Goal: Transaction & Acquisition: Purchase product/service

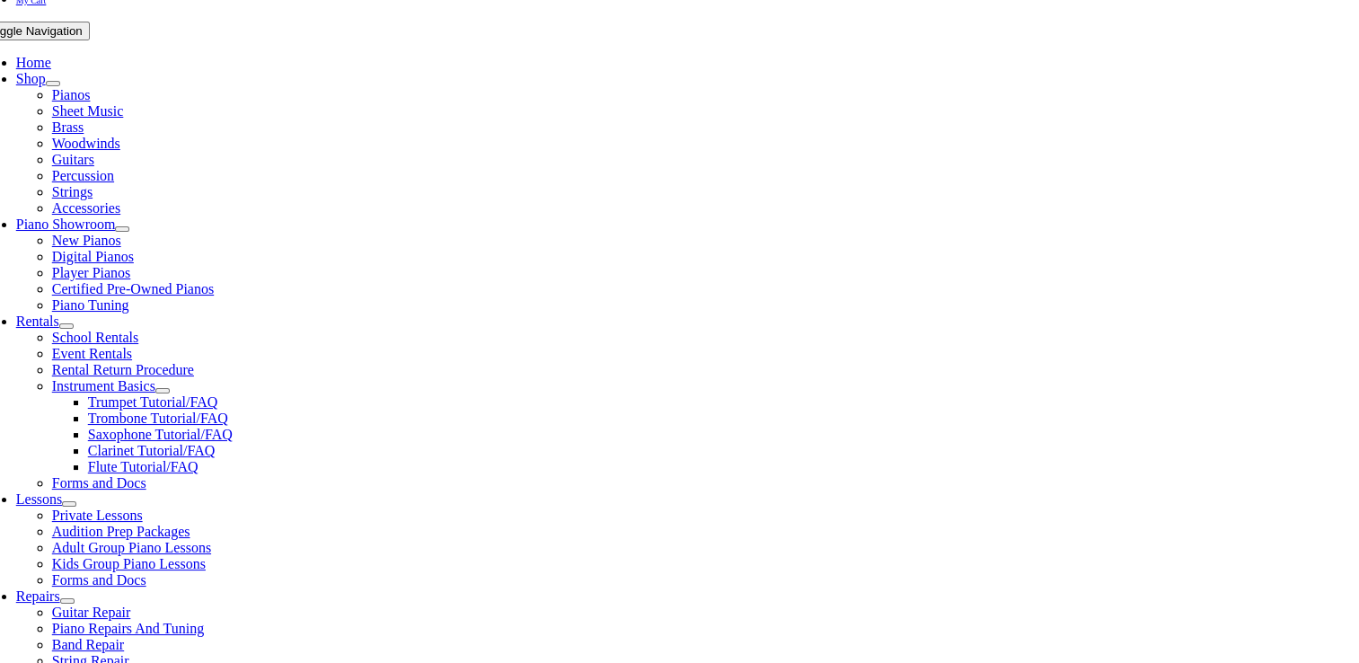
scroll to position [338, 0]
type input "me"
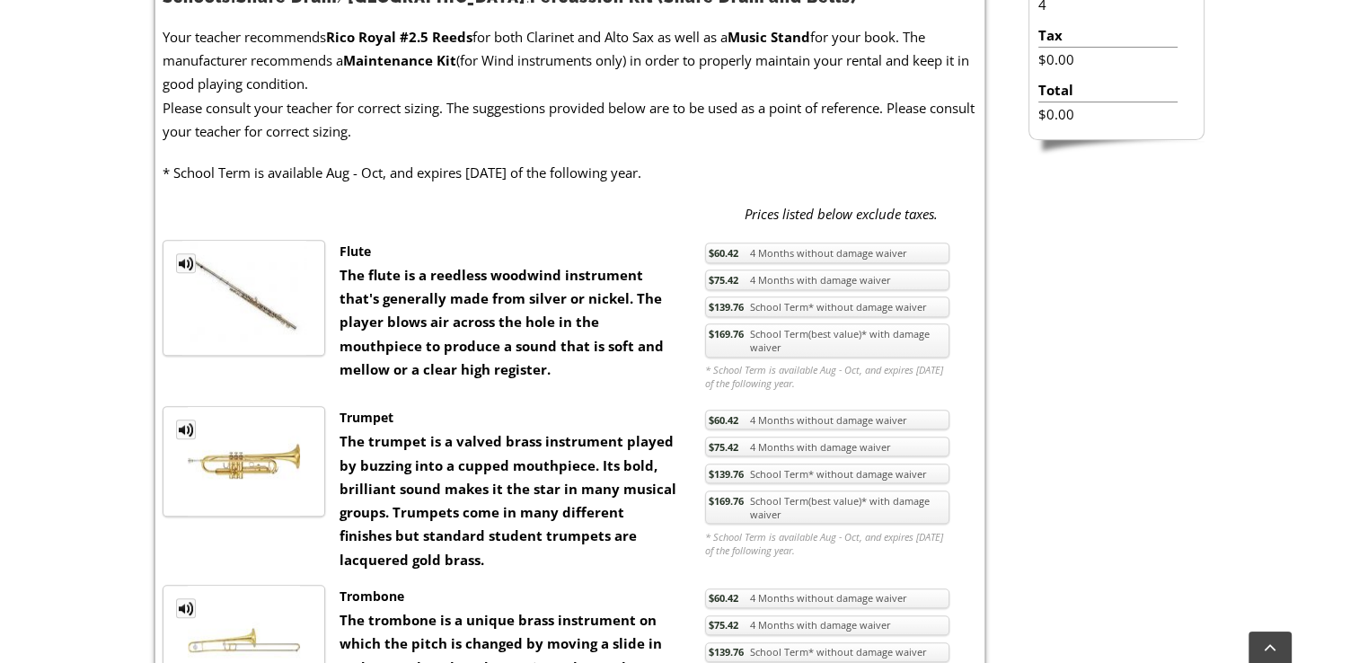
scroll to position [645, 0]
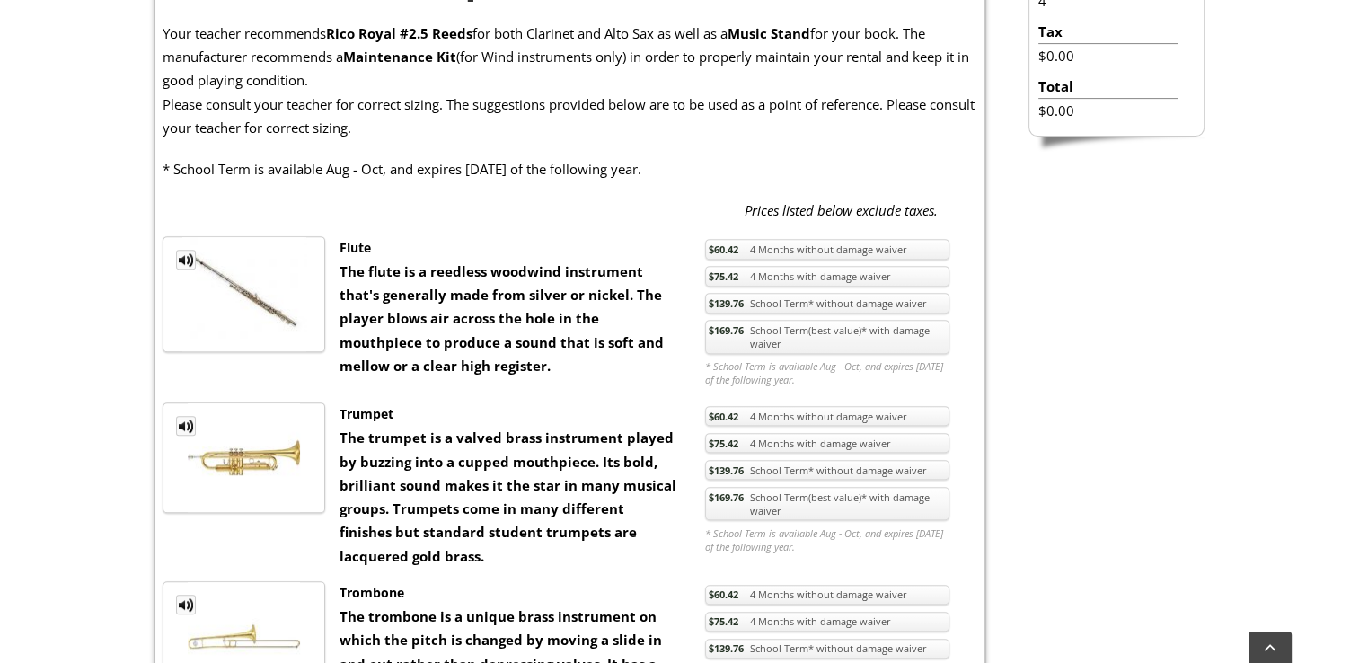
click at [794, 517] on link "$169.76 School Term(best value)* with damage waiver" at bounding box center [827, 504] width 244 height 34
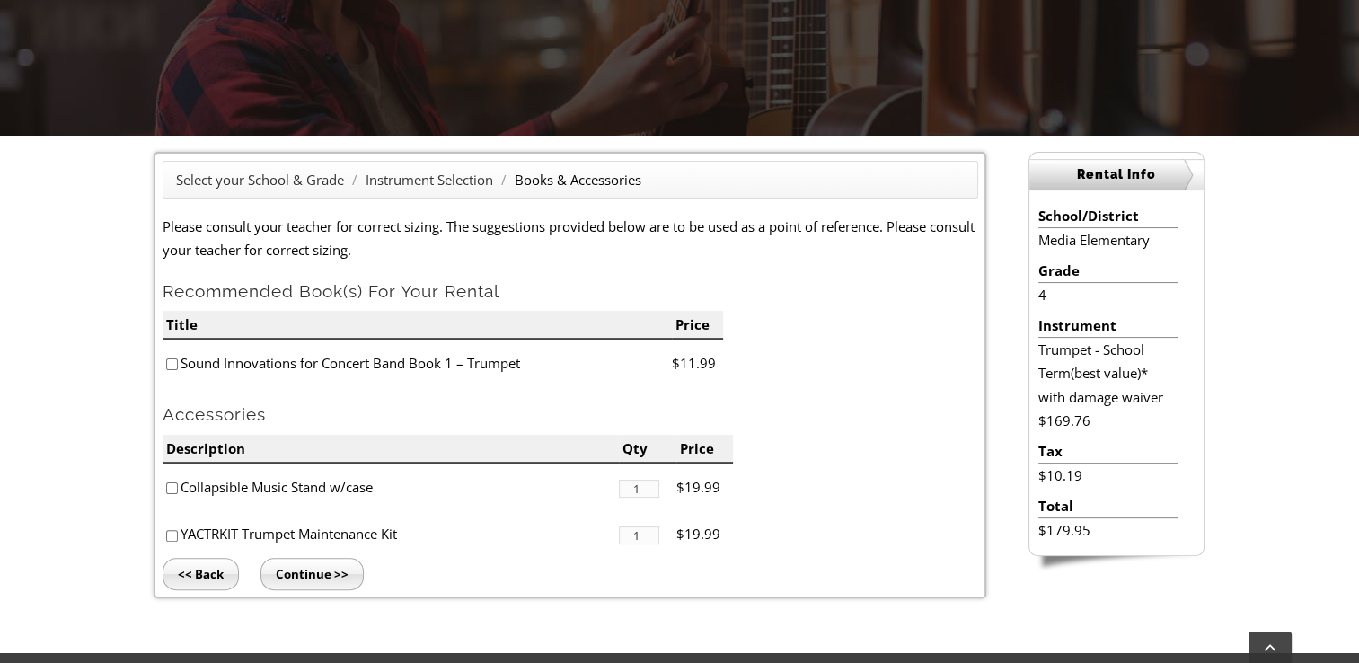
scroll to position [358, 0]
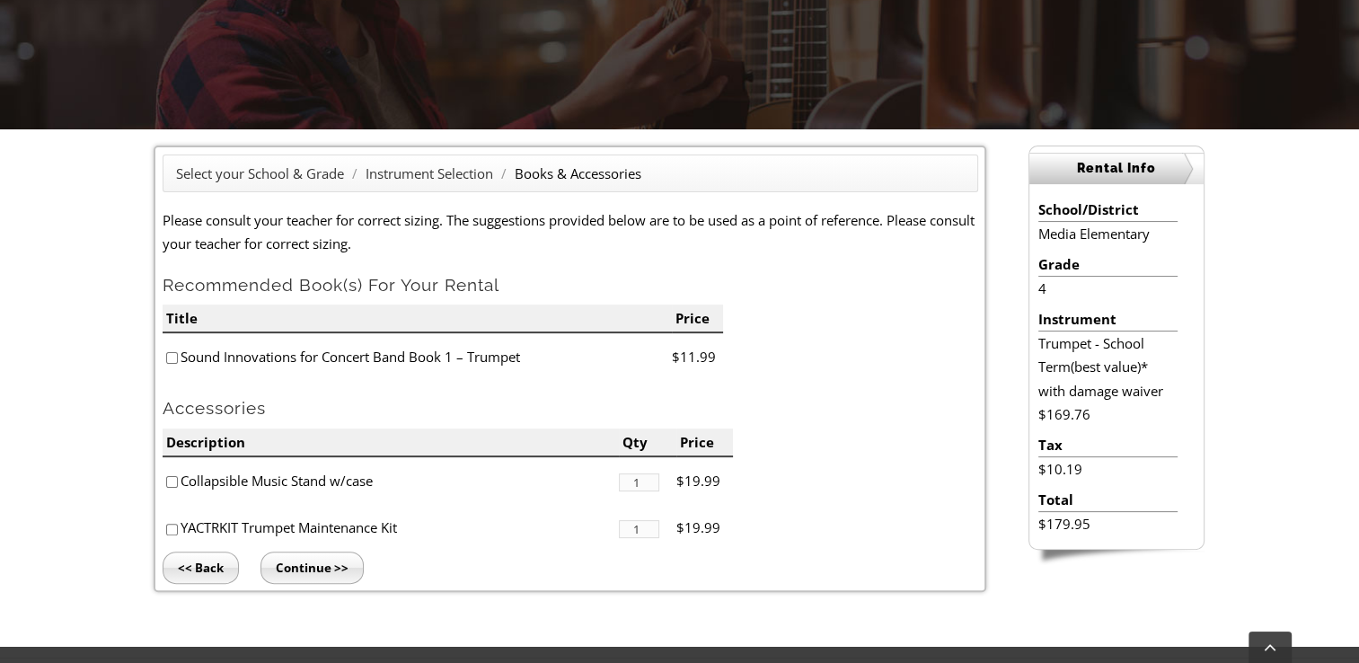
click at [167, 356] on input"] "checkbox" at bounding box center [172, 358] width 12 height 12
checkbox input"] "true"
click at [173, 531] on input"] "checkbox" at bounding box center [172, 530] width 12 height 12
checkbox input"] "true"
click at [316, 570] on input "Continue >>" at bounding box center [312, 568] width 103 height 32
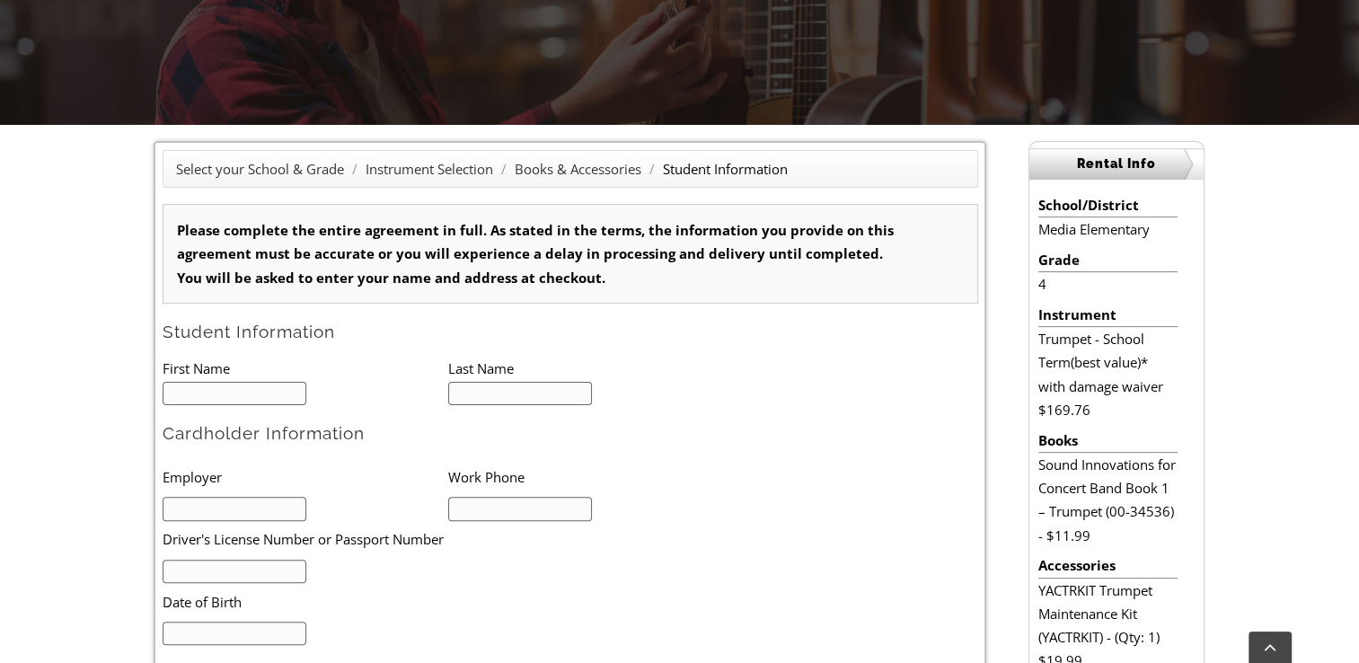
scroll to position [367, 0]
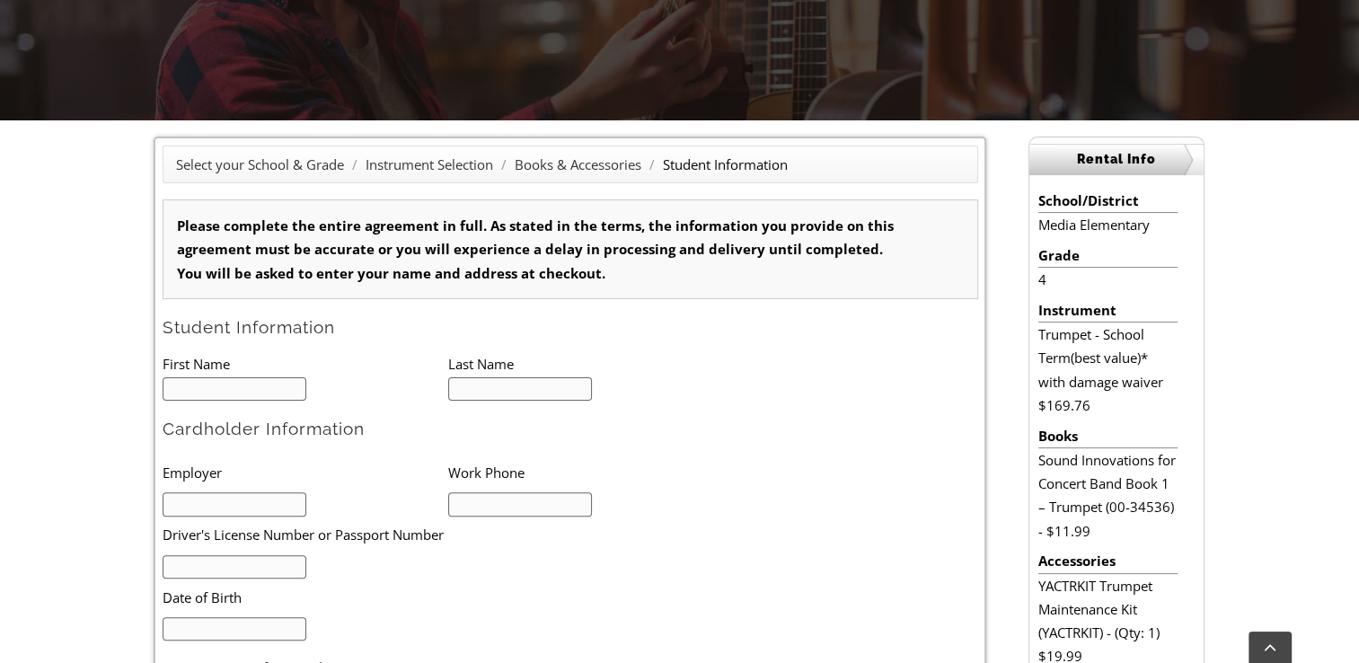
click at [245, 388] on input "text" at bounding box center [235, 389] width 145 height 24
type input "Stella"
type input "Avicolli"
type input "1"
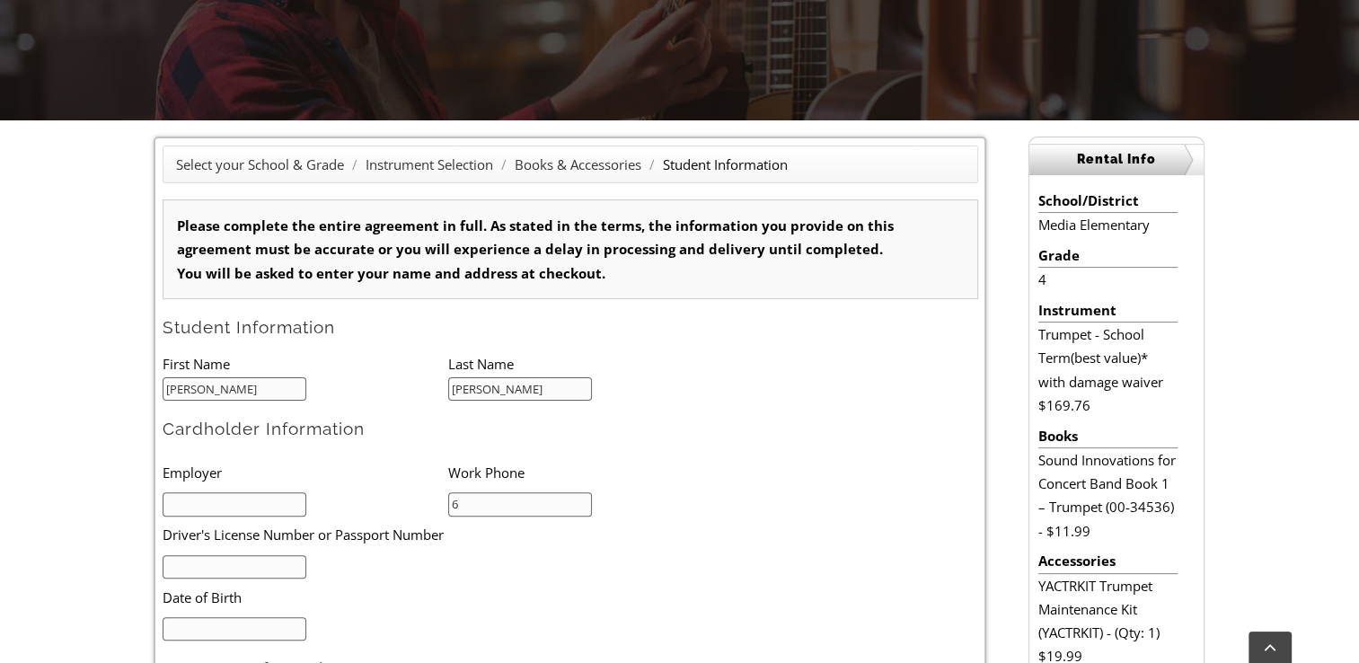
type input "6103061424"
click at [277, 555] on input "text" at bounding box center [235, 567] width 145 height 24
type input "24954386"
type input "11/08/1978"
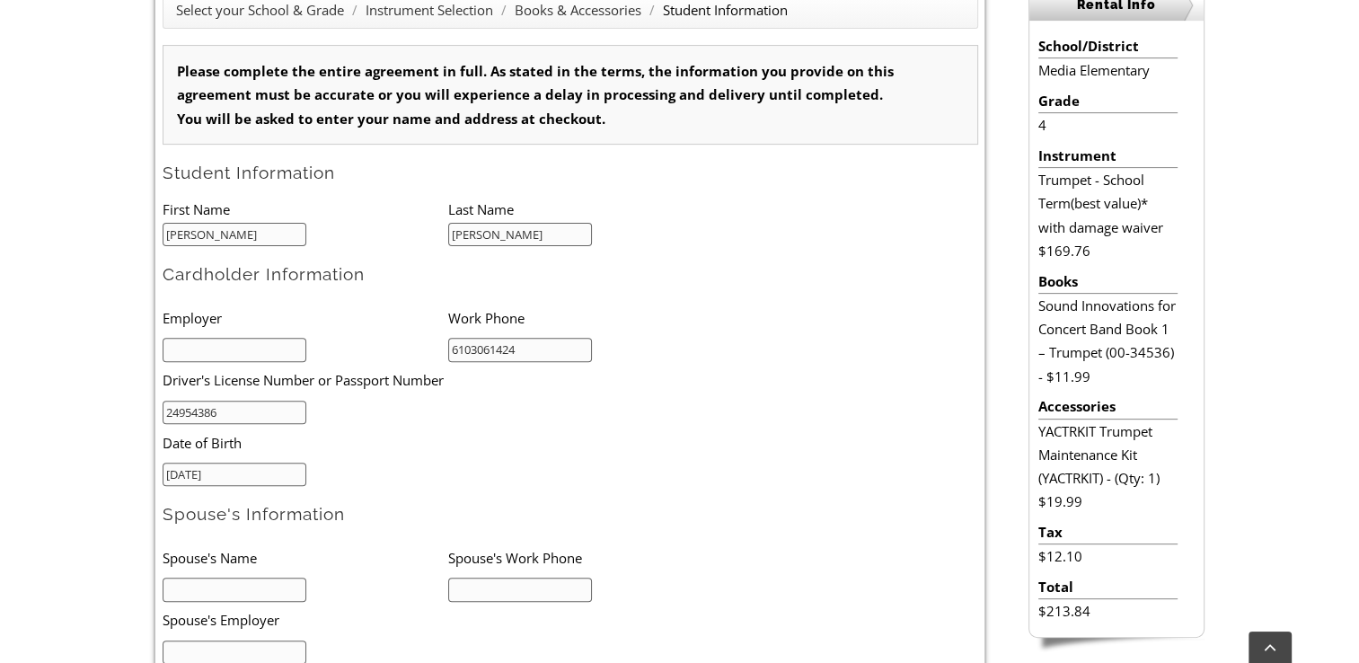
scroll to position [541, 0]
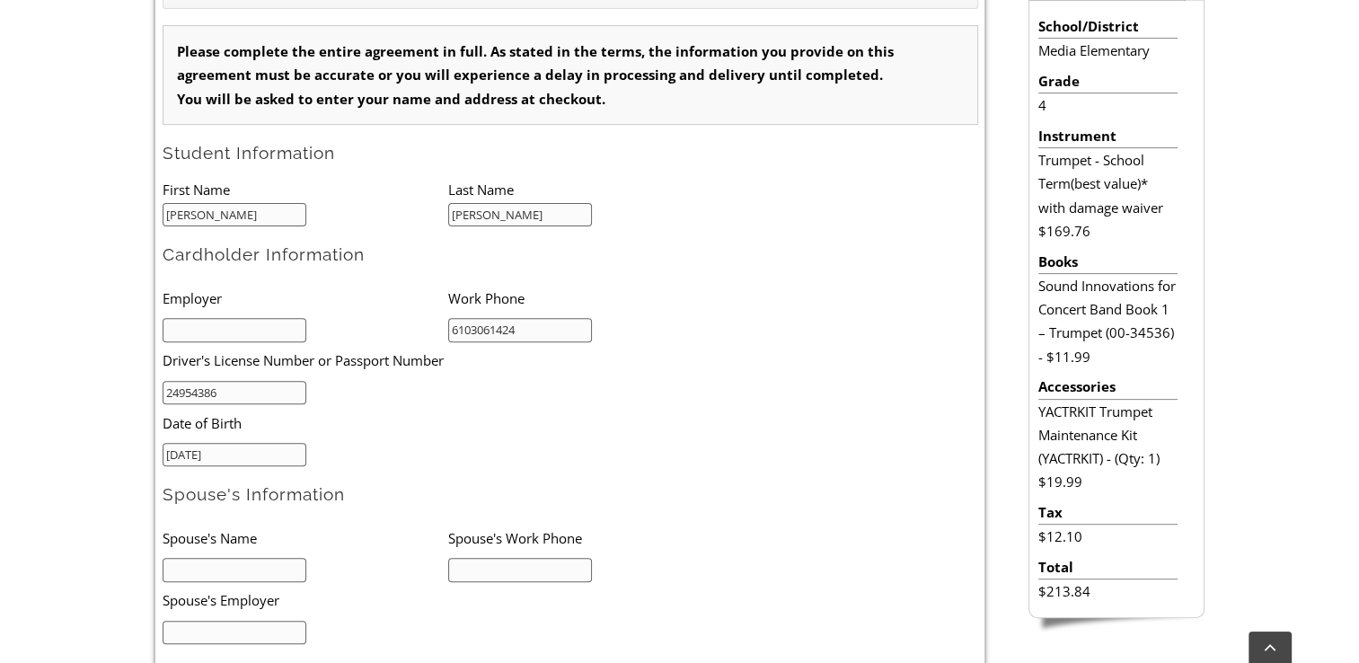
click at [252, 558] on input "text" at bounding box center [235, 570] width 145 height 24
type input "Nadine Avicolli"
click at [486, 558] on input "text" at bounding box center [520, 570] width 145 height 24
type input "4845716622"
click at [279, 628] on input "text" at bounding box center [235, 633] width 145 height 24
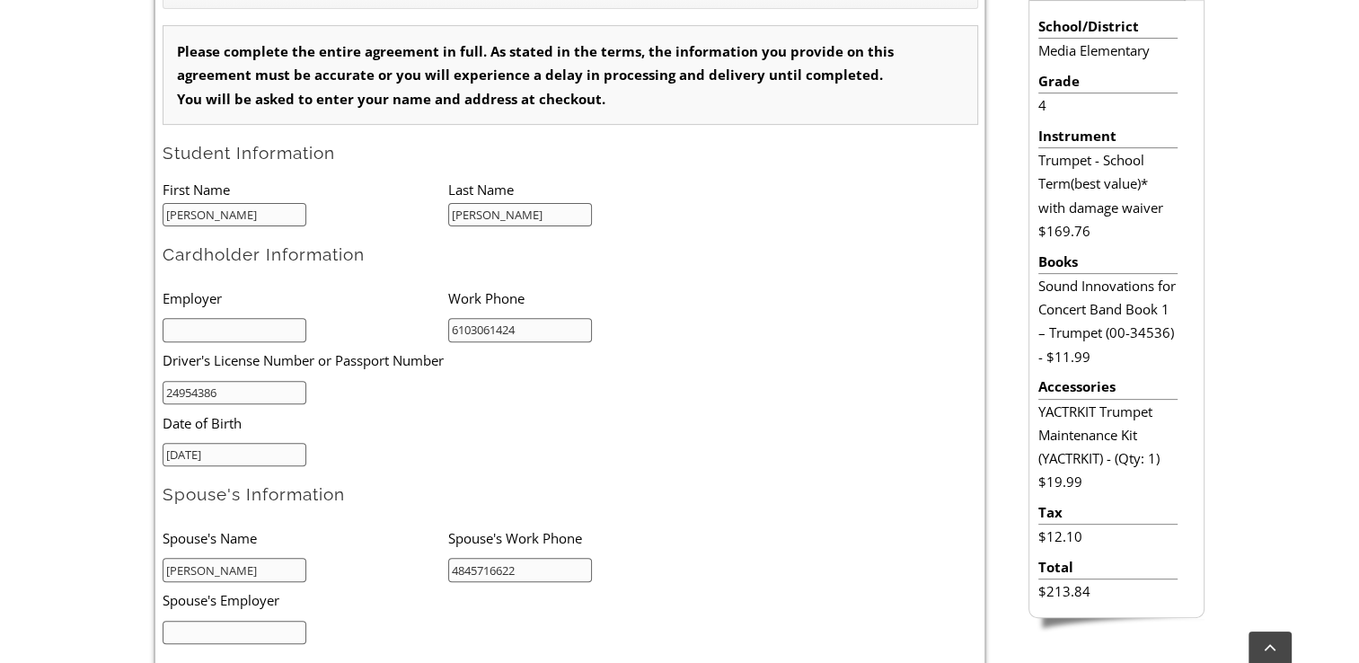
type input "Stay Home Mother"
click at [216, 329] on input "text" at bounding box center [235, 330] width 145 height 24
type input "Advanced Commerical Interiors"
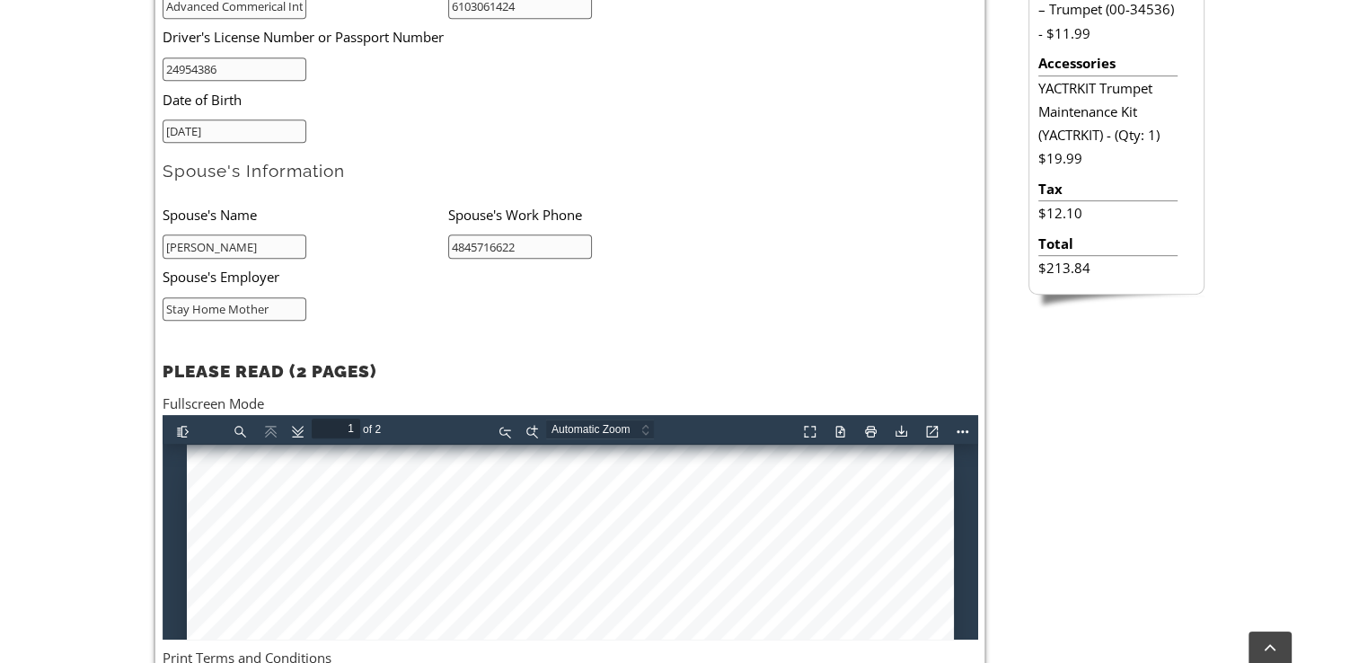
scroll to position [934, 0]
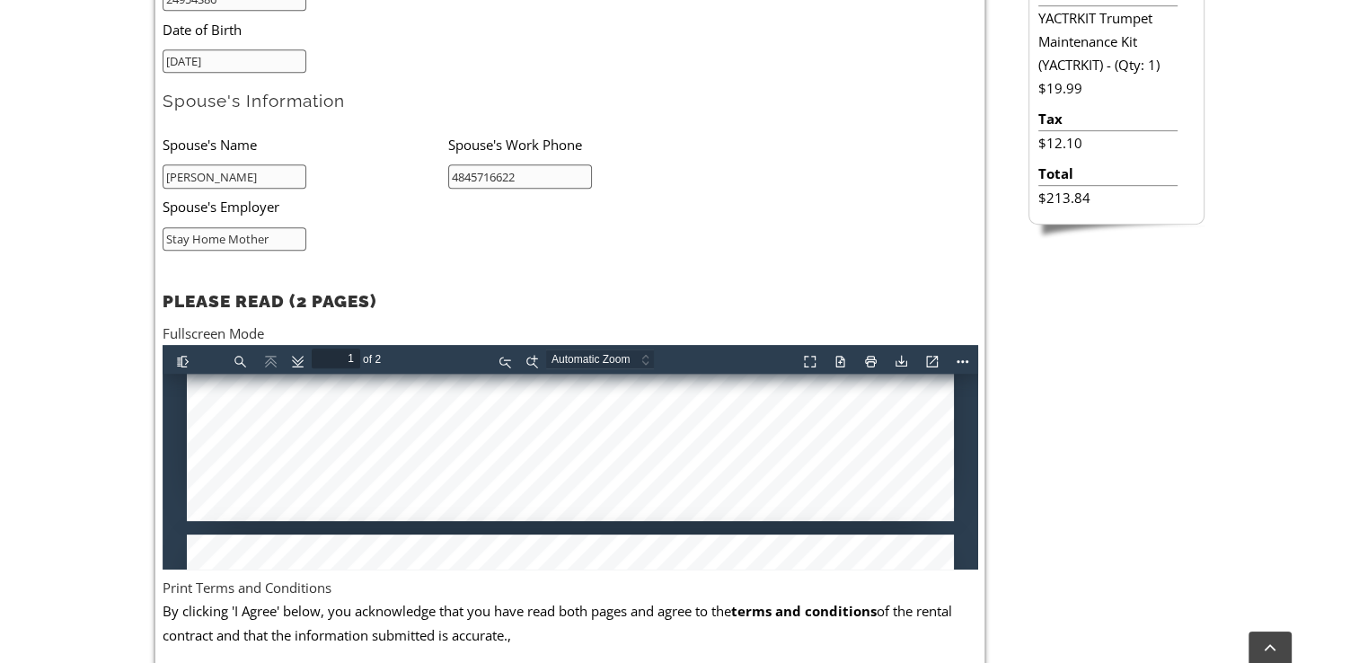
type input "2"
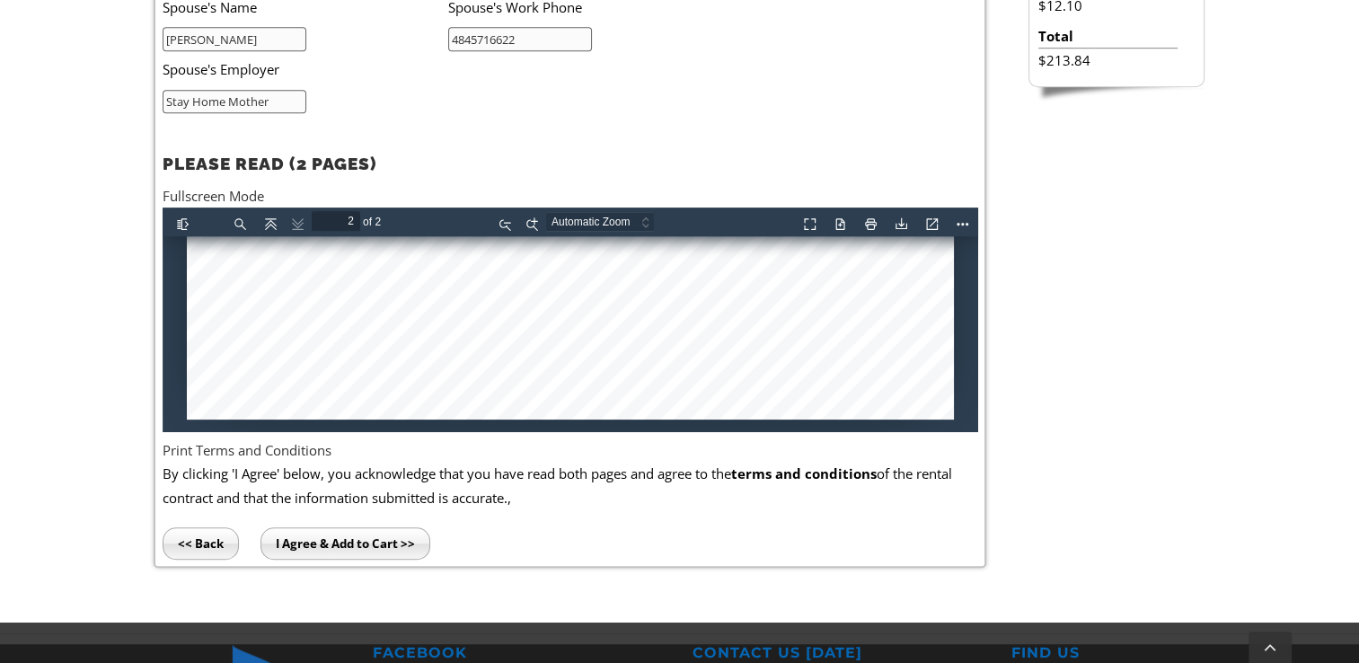
scroll to position [1068, 0]
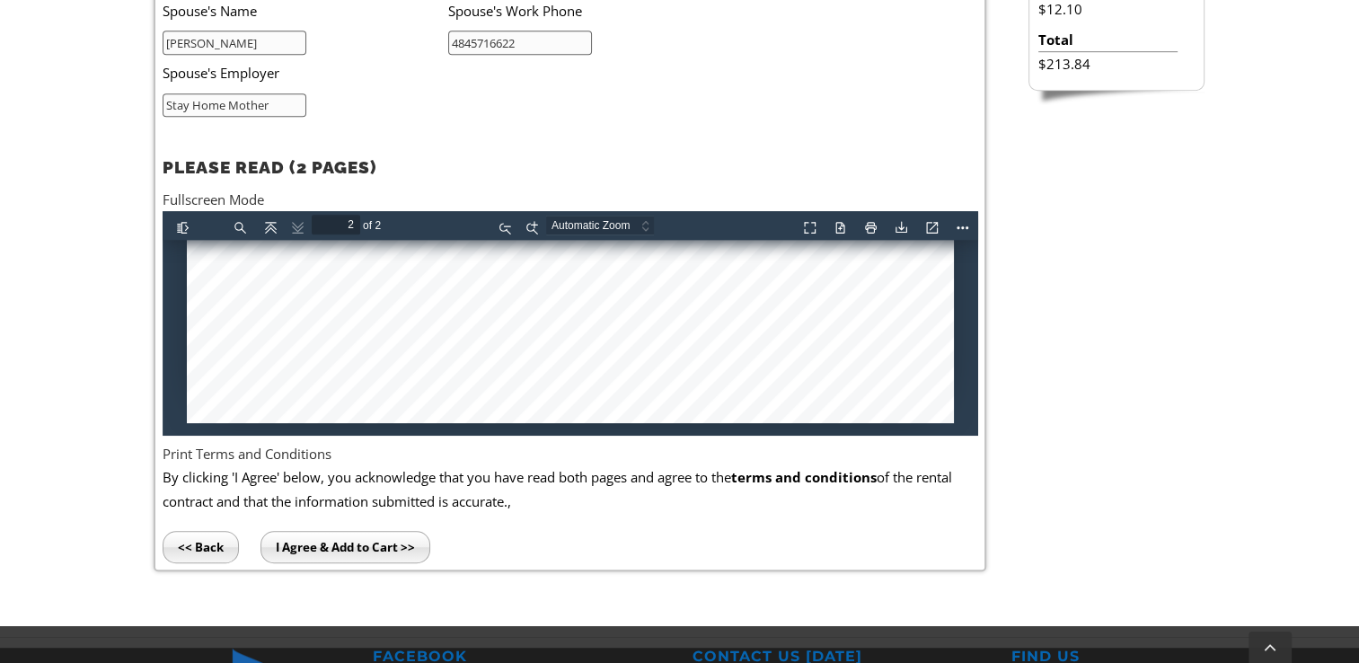
click at [349, 543] on input "I Agree & Add to Cart >>" at bounding box center [346, 547] width 170 height 32
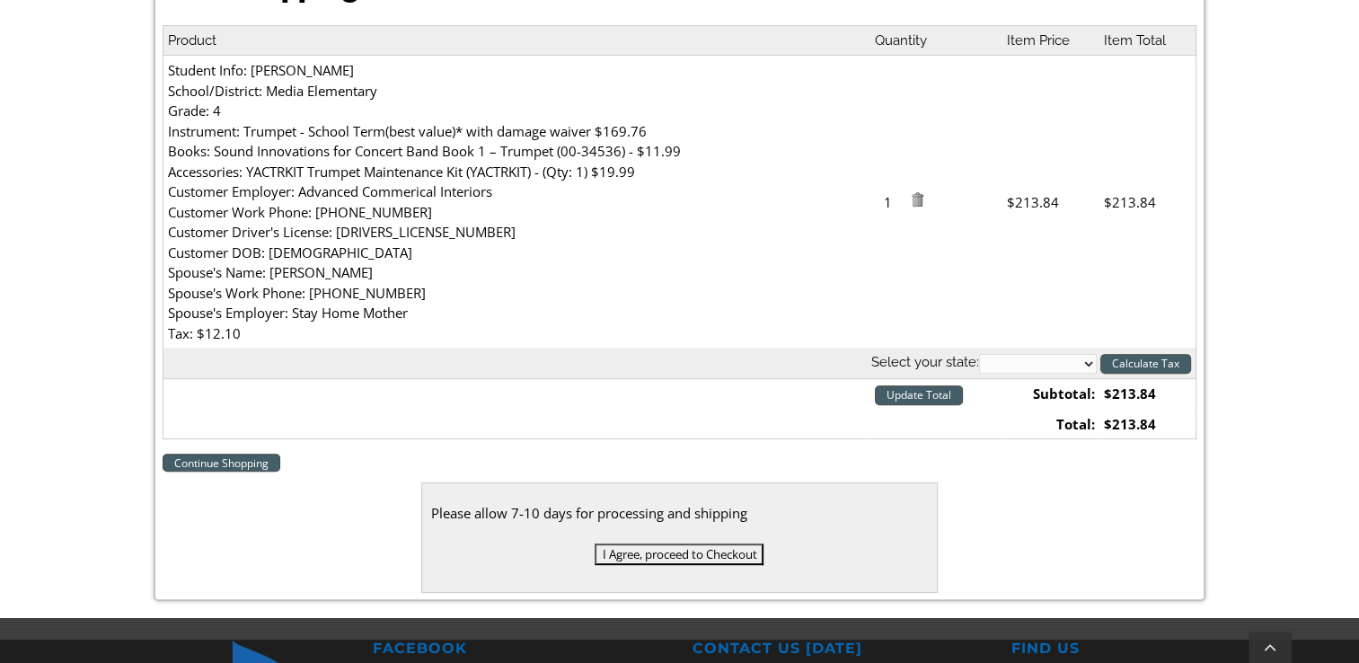
scroll to position [583, 0]
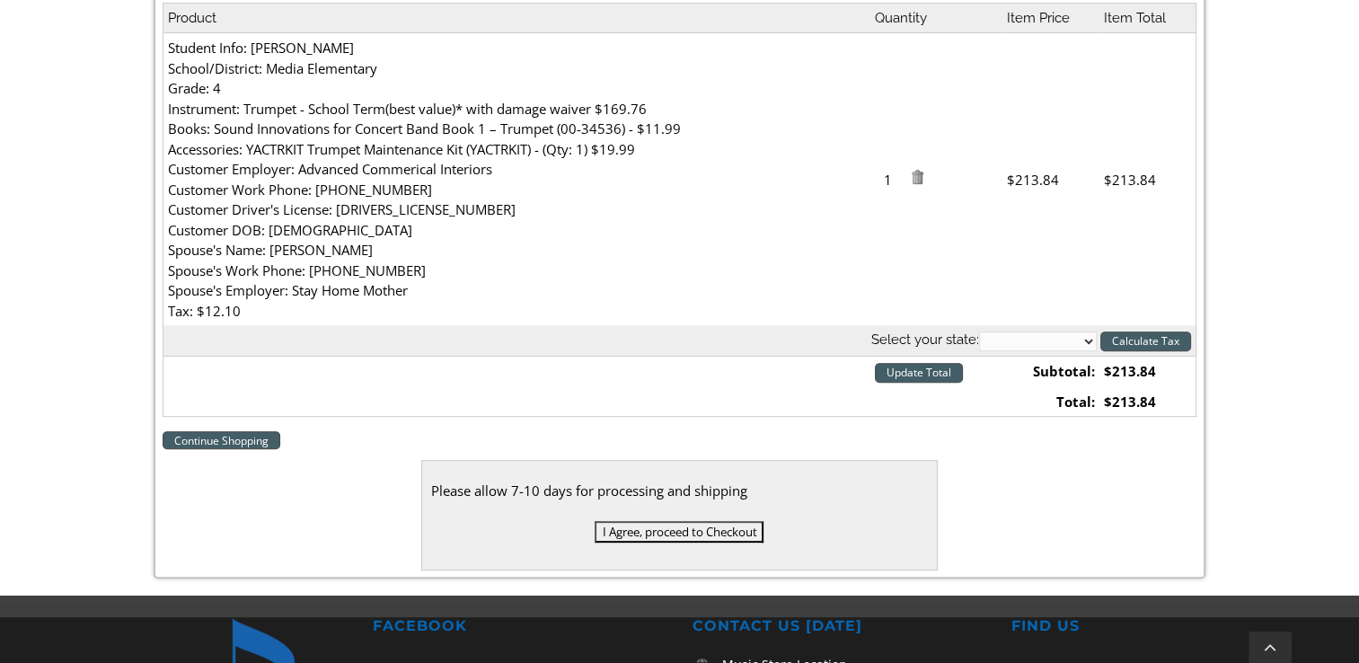
click at [634, 524] on input "I Agree, proceed to Checkout" at bounding box center [679, 532] width 169 height 22
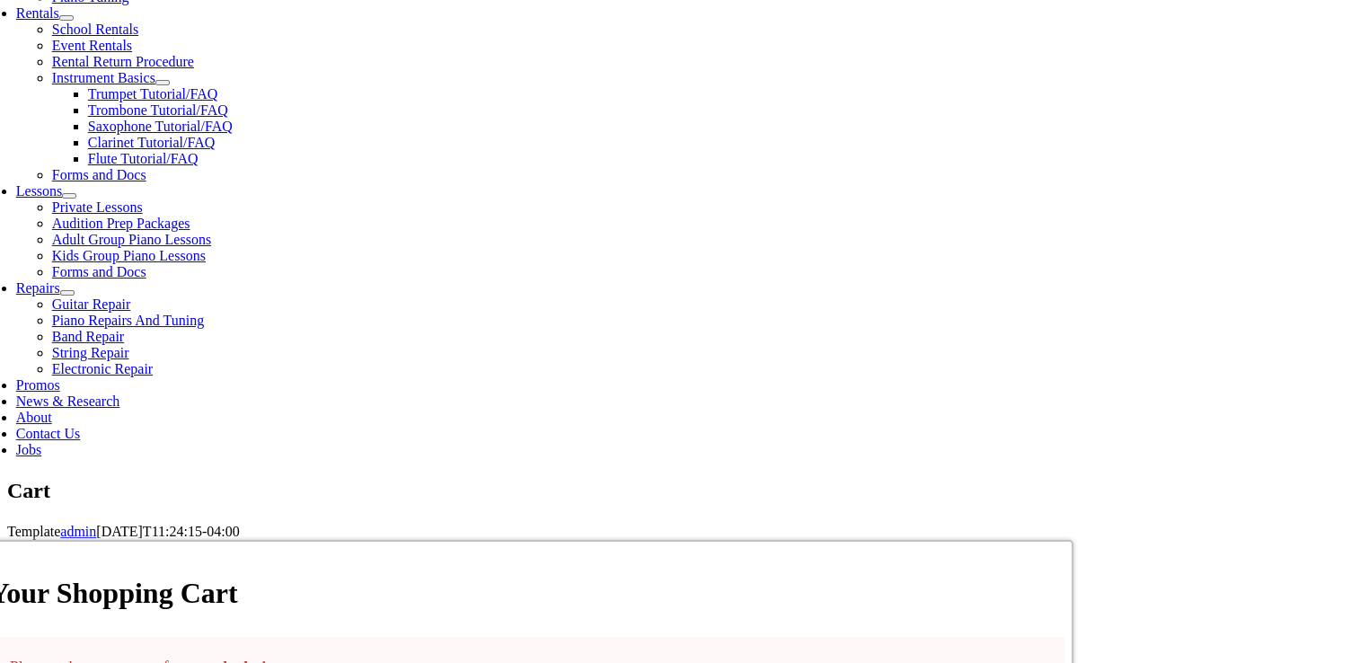
scroll to position [646, 0]
select select "PA"
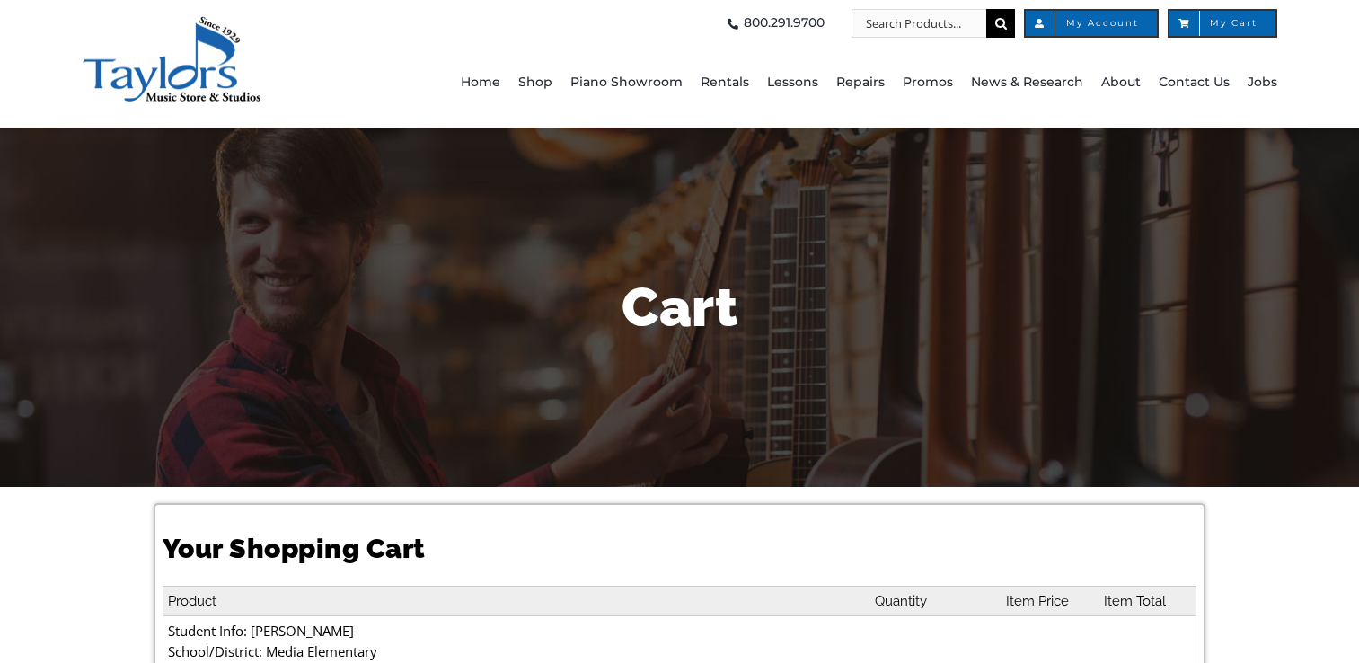
select select "PA"
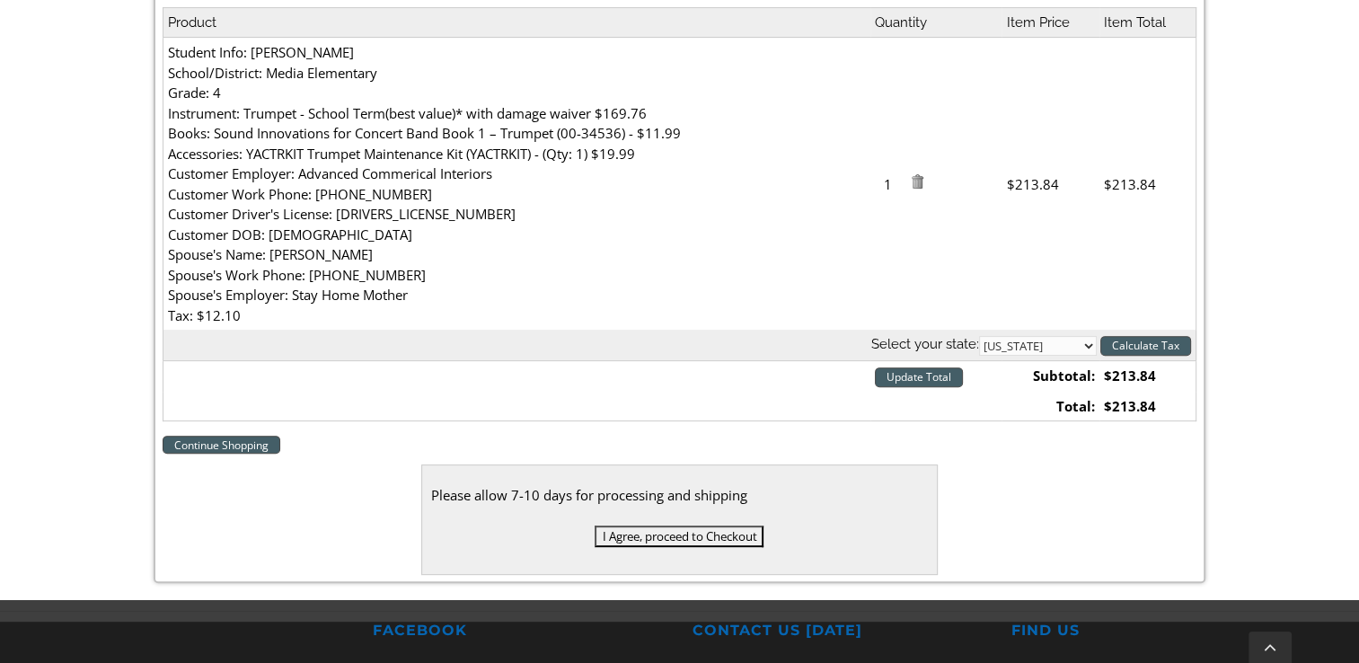
scroll to position [580, 0]
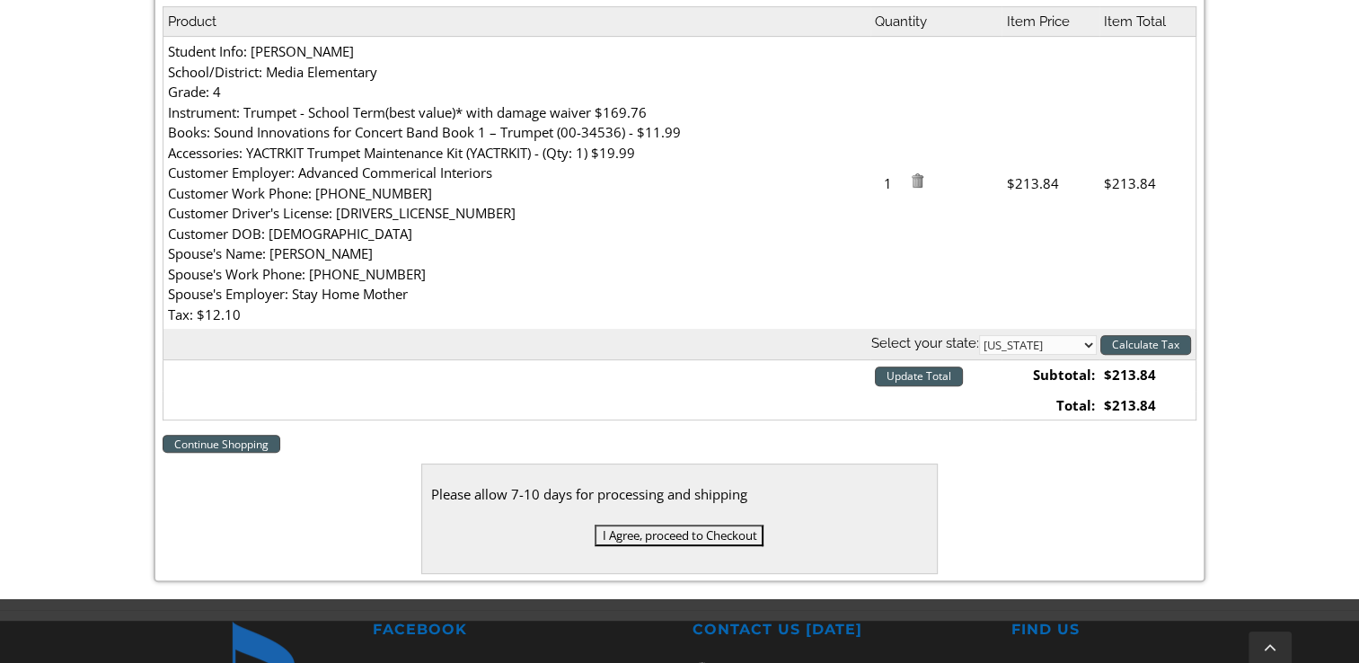
click at [925, 373] on input "Update Total" at bounding box center [919, 377] width 88 height 20
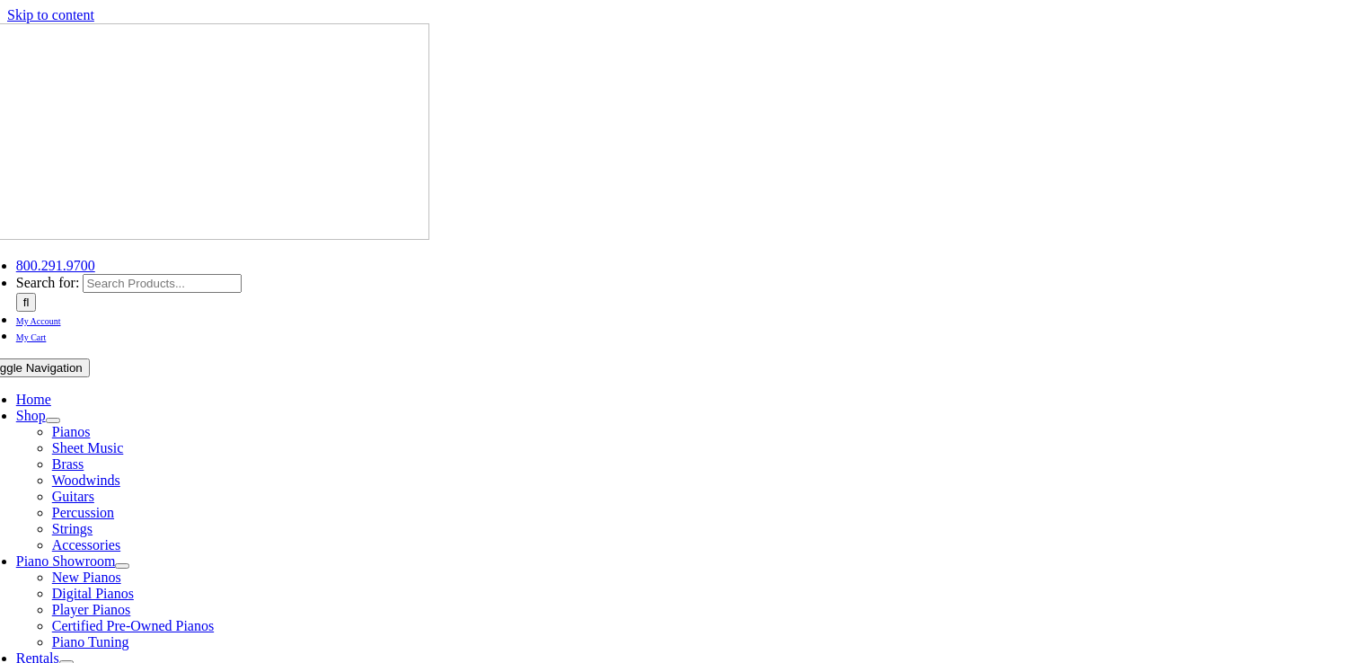
select select "PA"
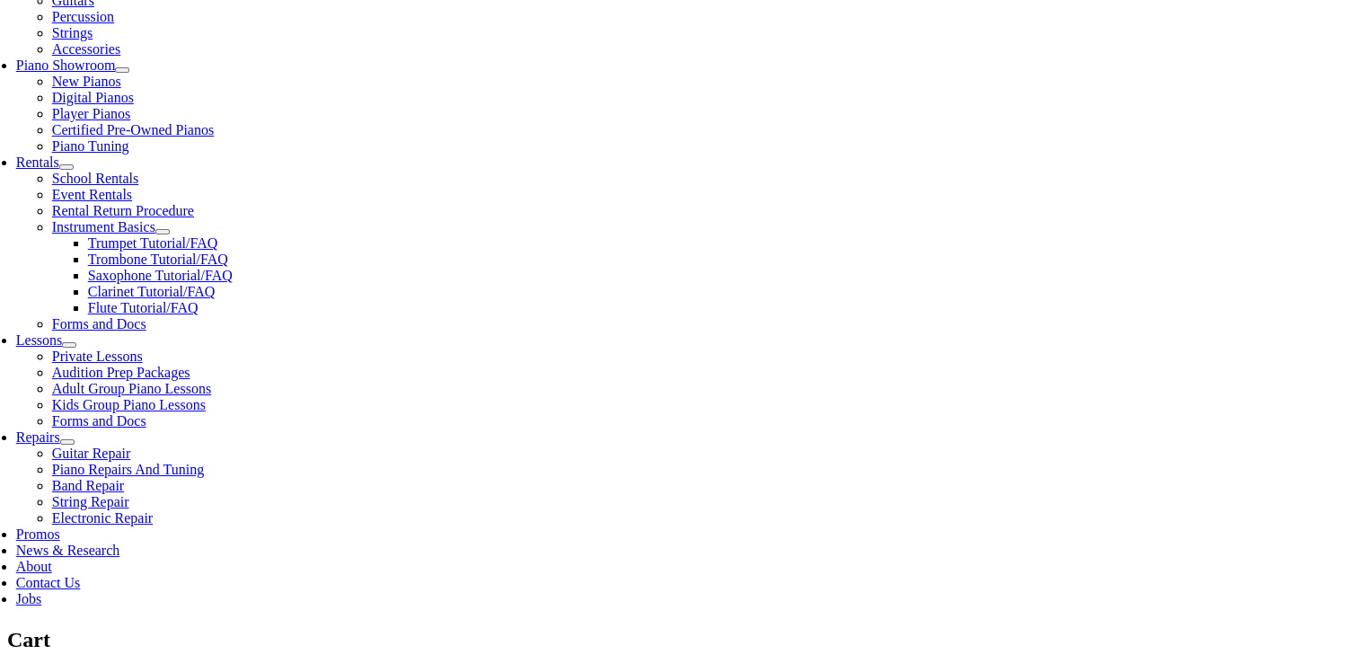
scroll to position [531, 0]
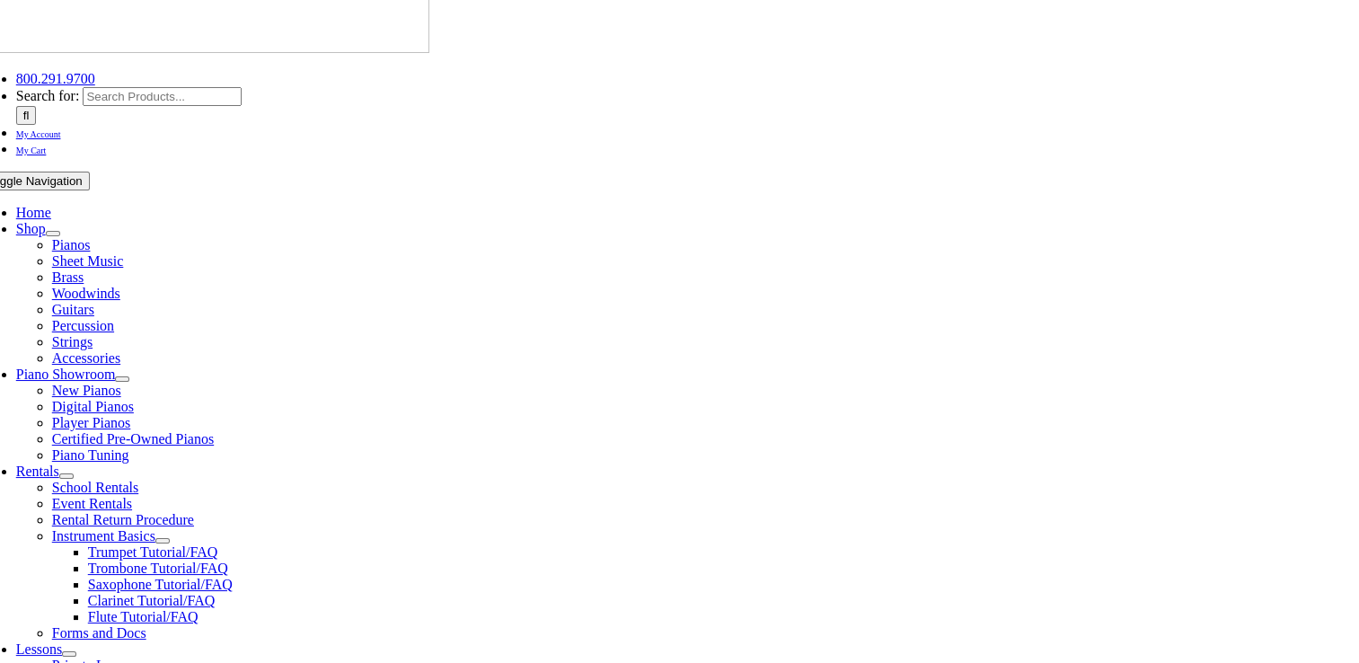
scroll to position [194, 0]
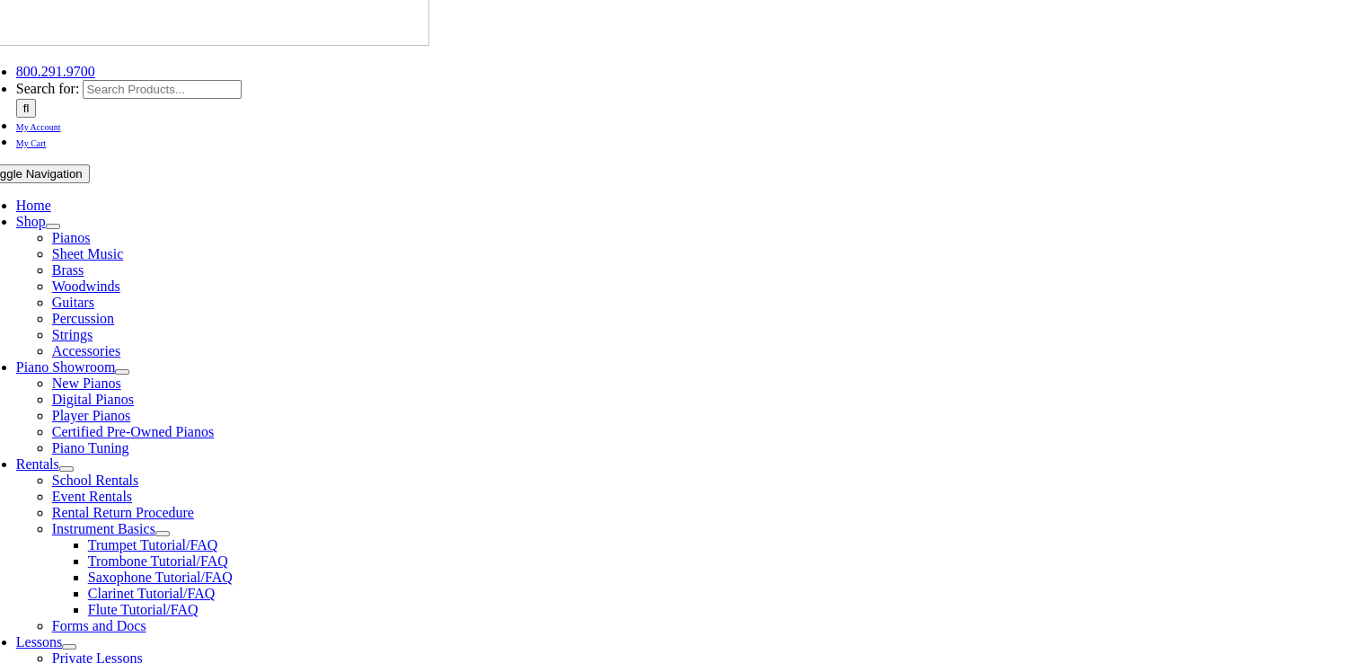
type input "[EMAIL_ADDRESS][DOMAIN_NAME]"
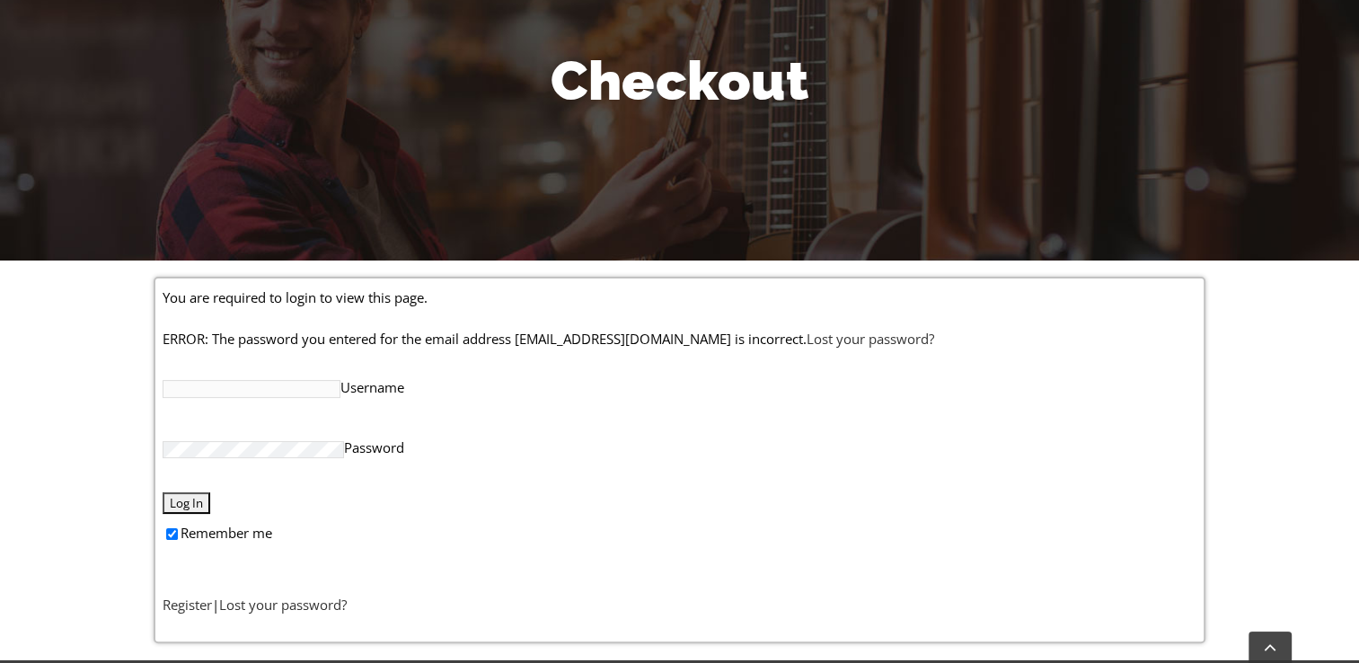
scroll to position [235, 0]
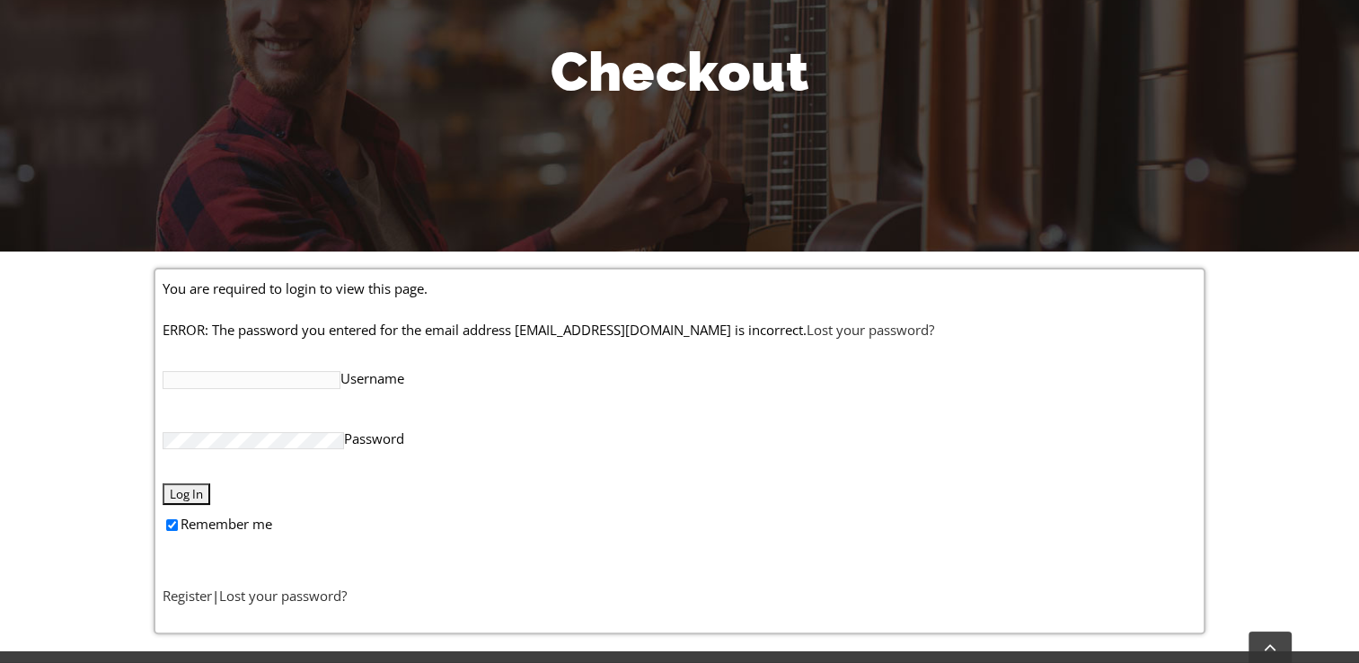
click at [250, 382] on input "Username" at bounding box center [252, 380] width 178 height 18
type input "[EMAIL_ADDRESS][DOMAIN_NAME]"
click at [190, 491] on input "Log In" at bounding box center [187, 494] width 48 height 22
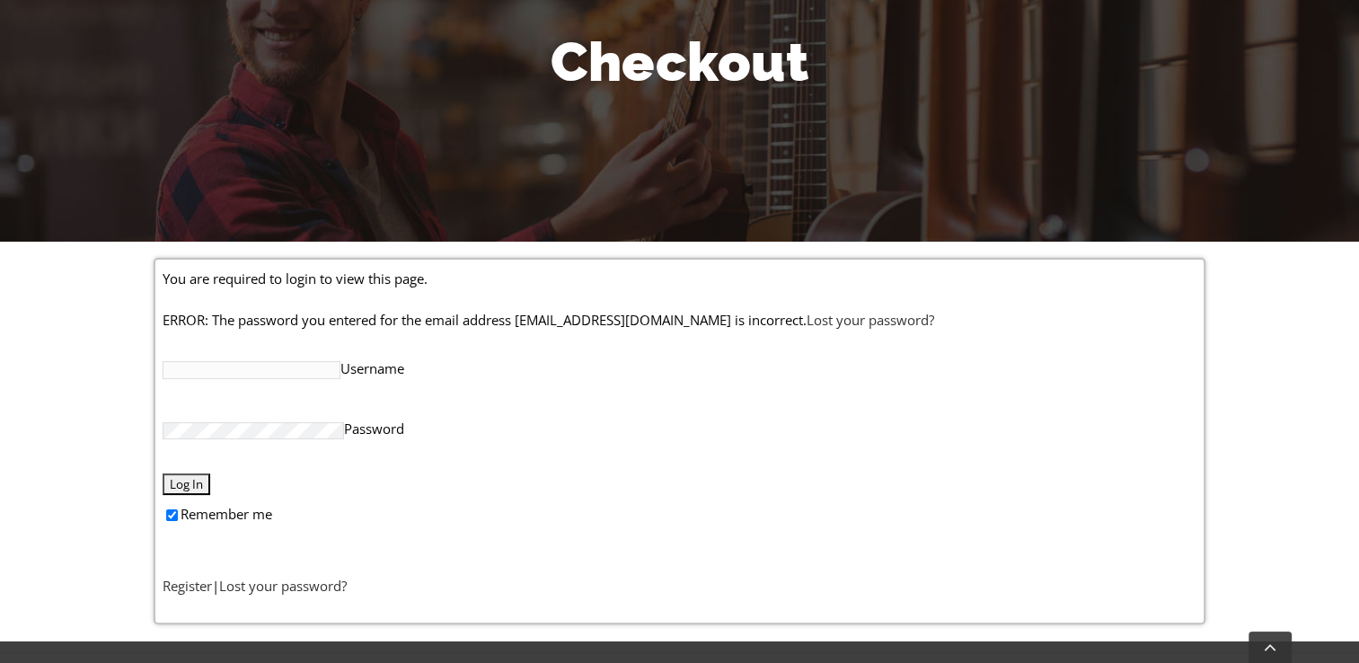
scroll to position [260, 0]
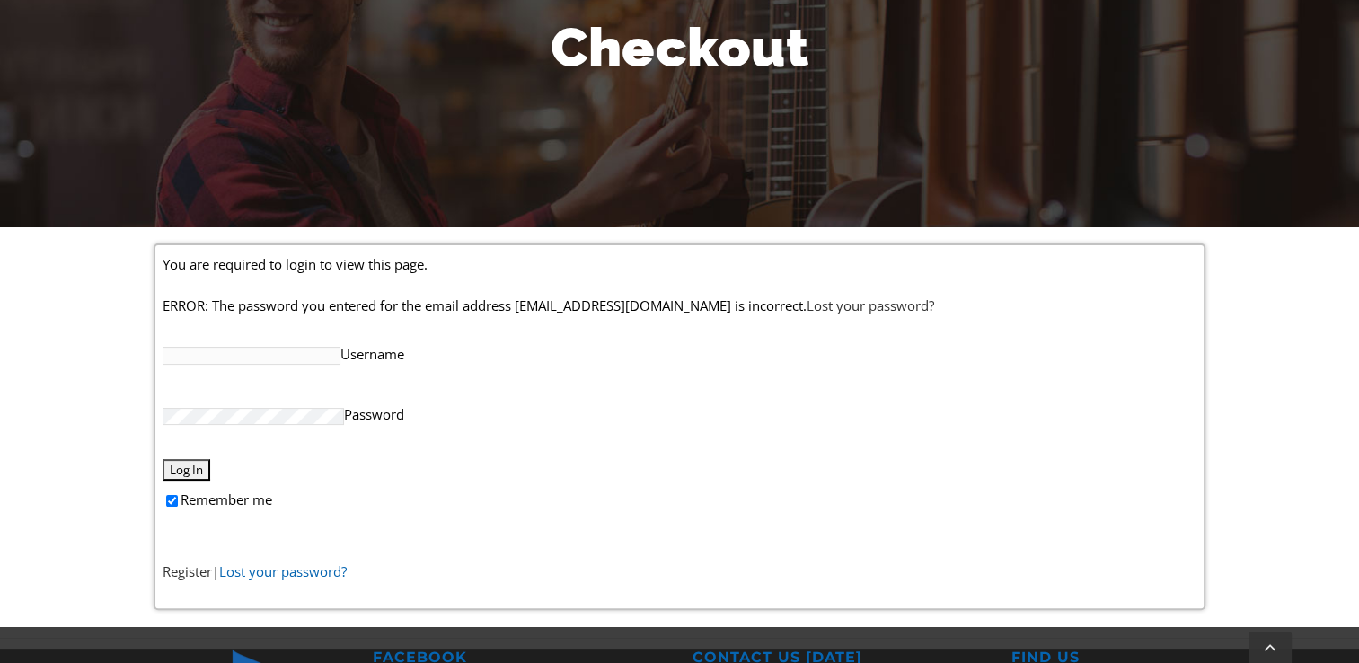
click at [284, 572] on link "Lost your password?" at bounding box center [283, 571] width 128 height 18
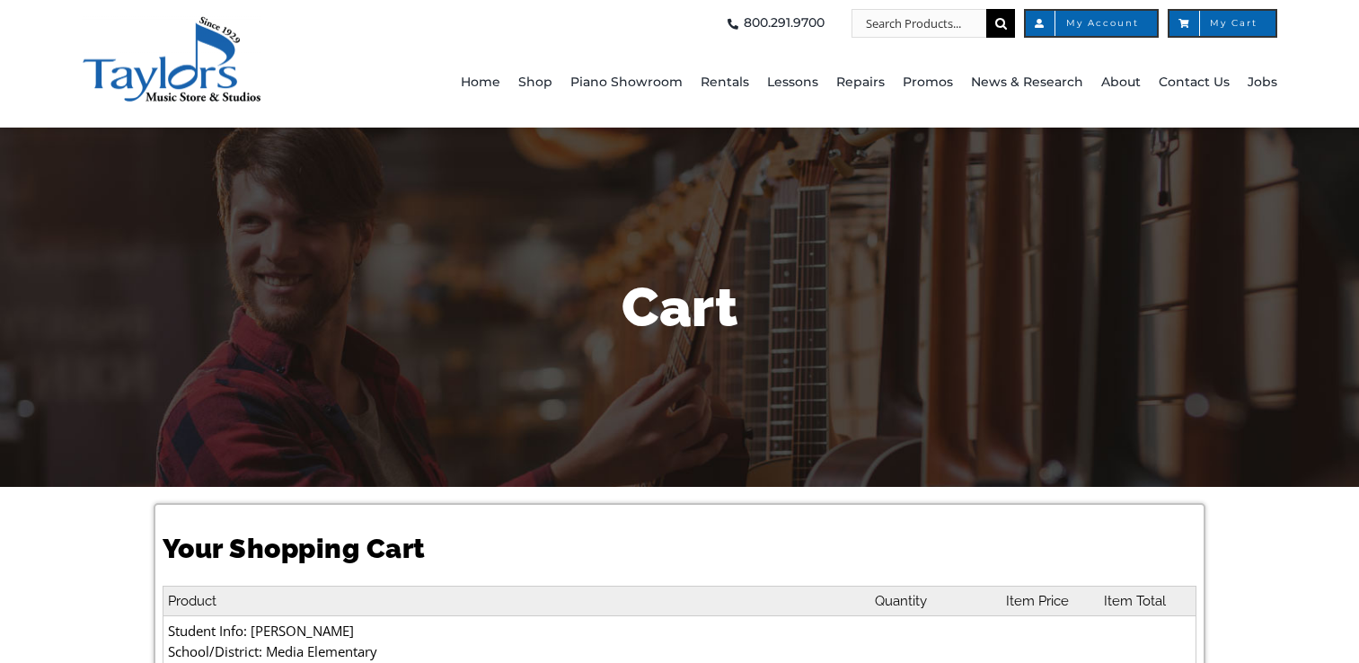
select select "PA"
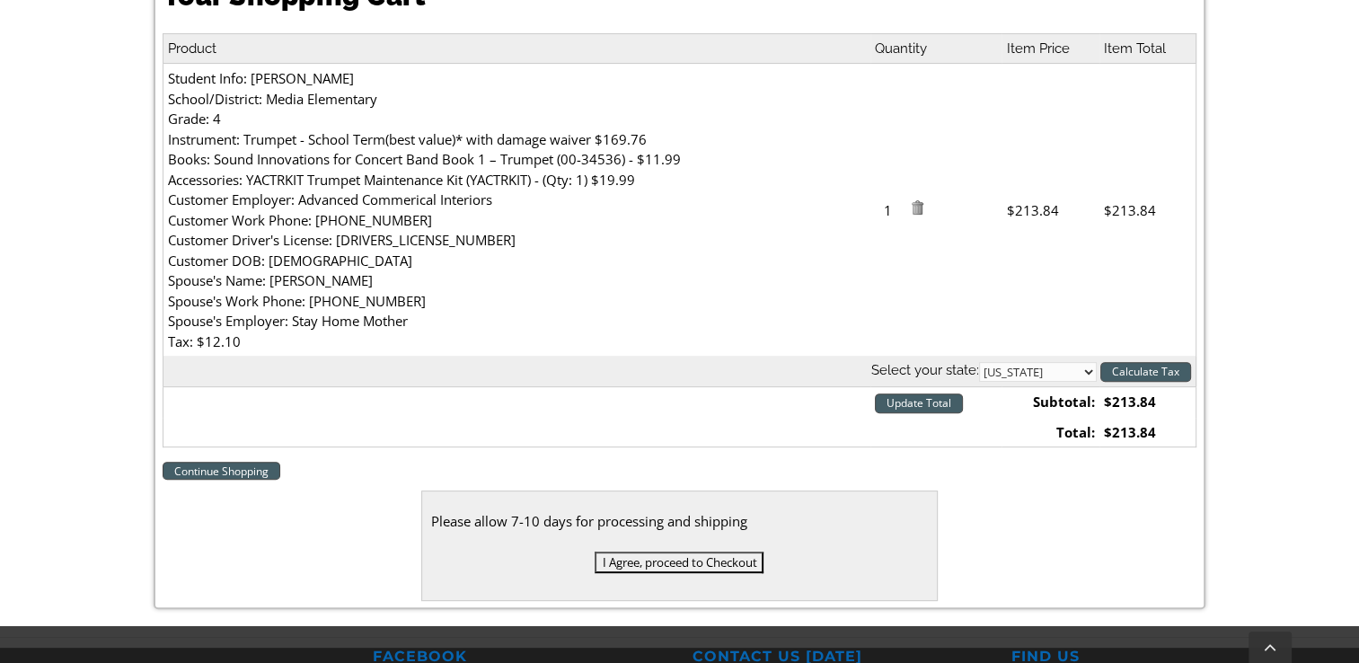
scroll to position [584, 0]
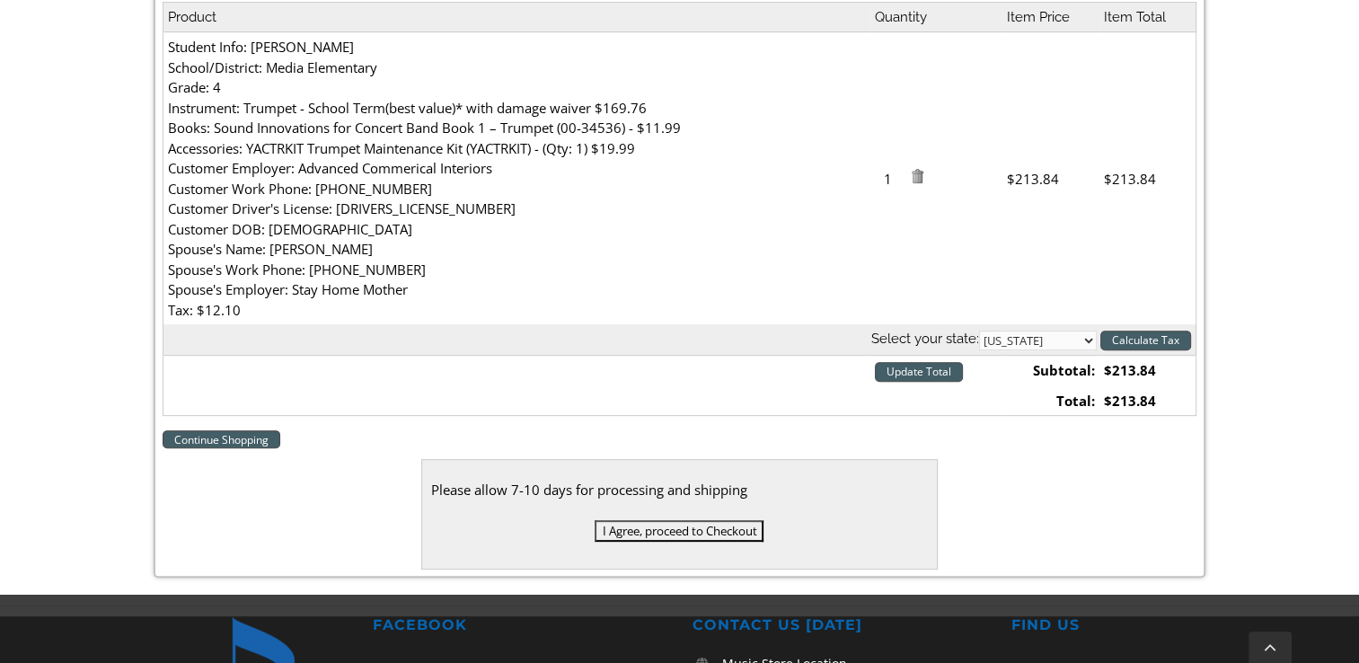
click at [650, 530] on input "I Agree, proceed to Checkout" at bounding box center [679, 531] width 169 height 22
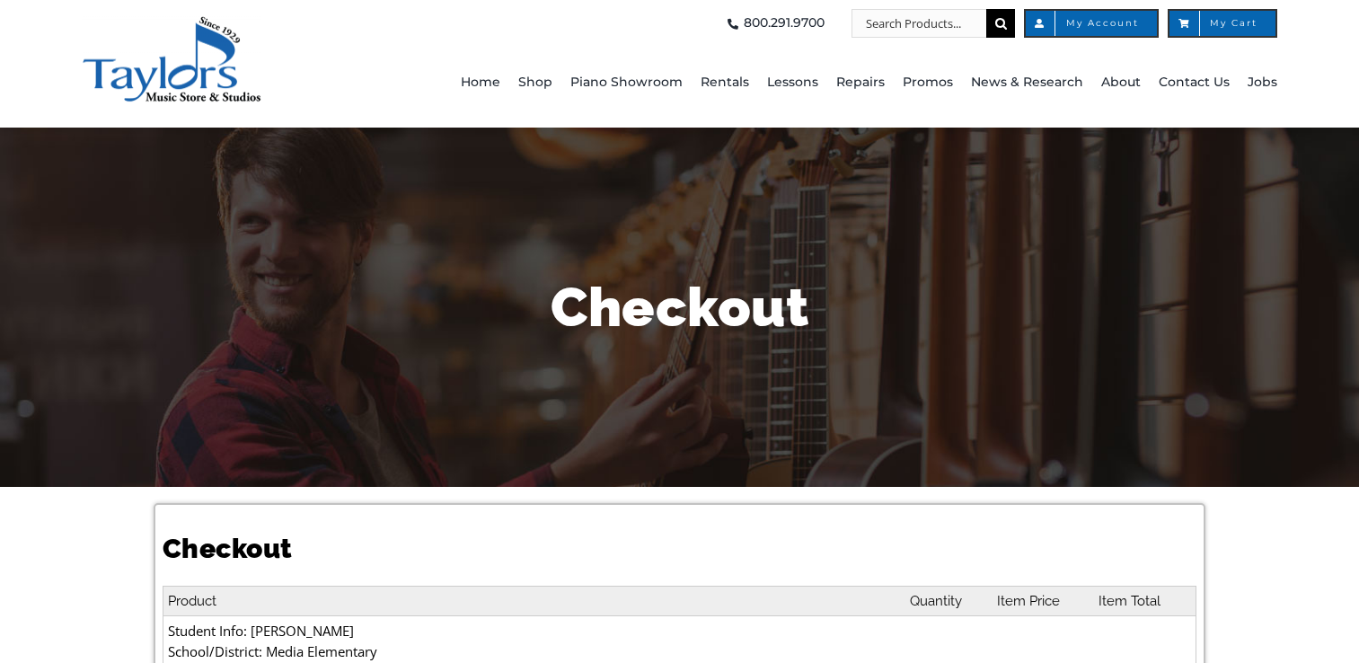
select select
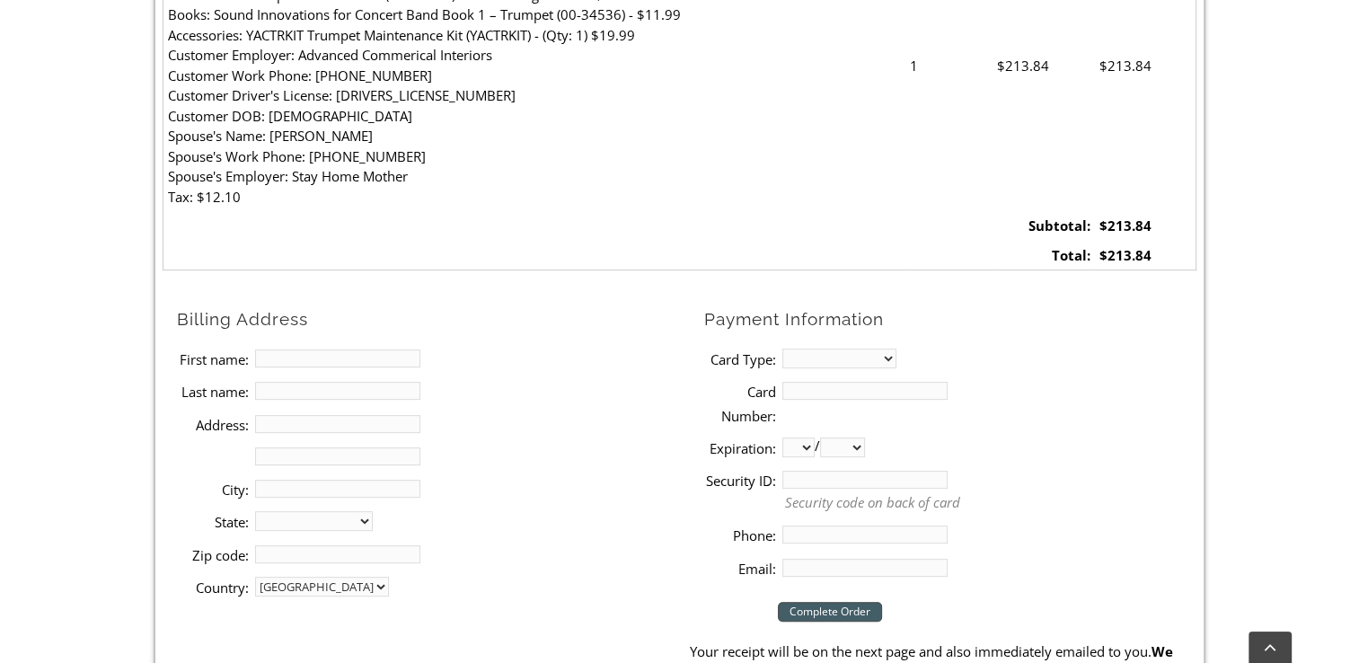
scroll to position [700, 0]
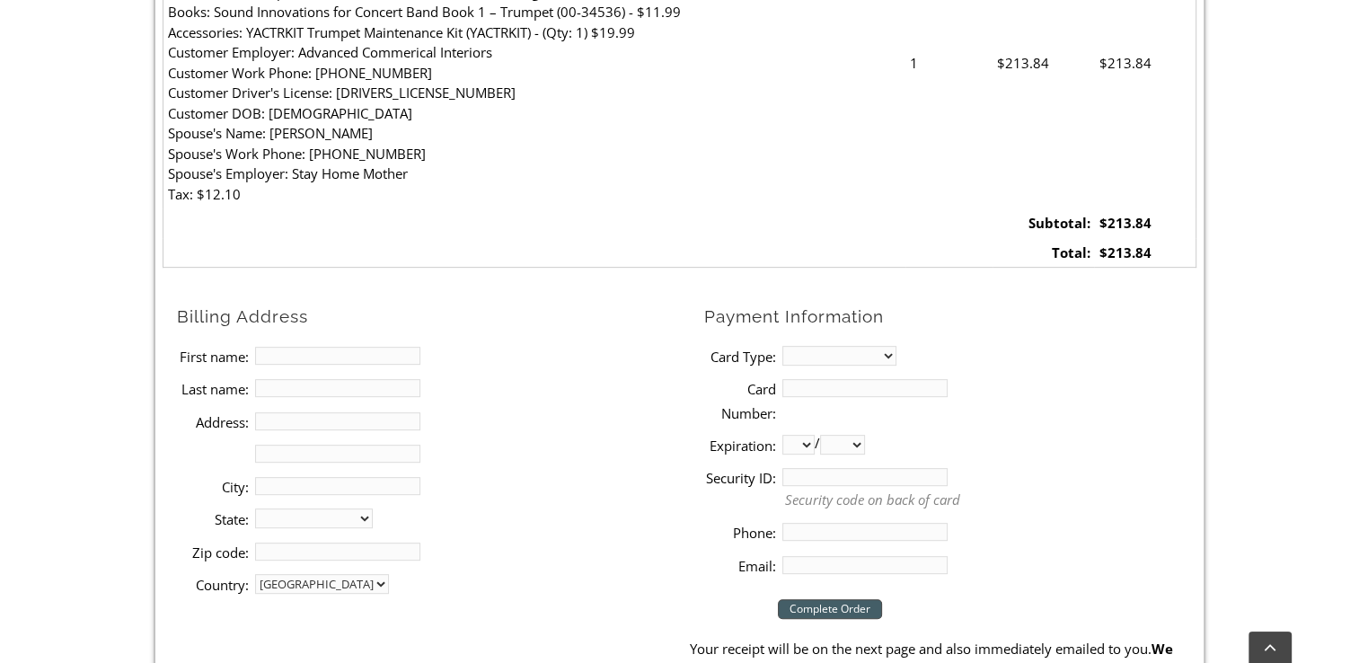
click at [324, 343] on li "First name:" at bounding box center [433, 356] width 513 height 32
click at [302, 356] on input "First name:" at bounding box center [337, 356] width 165 height 18
type input "[PERSON_NAME]"
type input "[STREET_ADDRESS]"
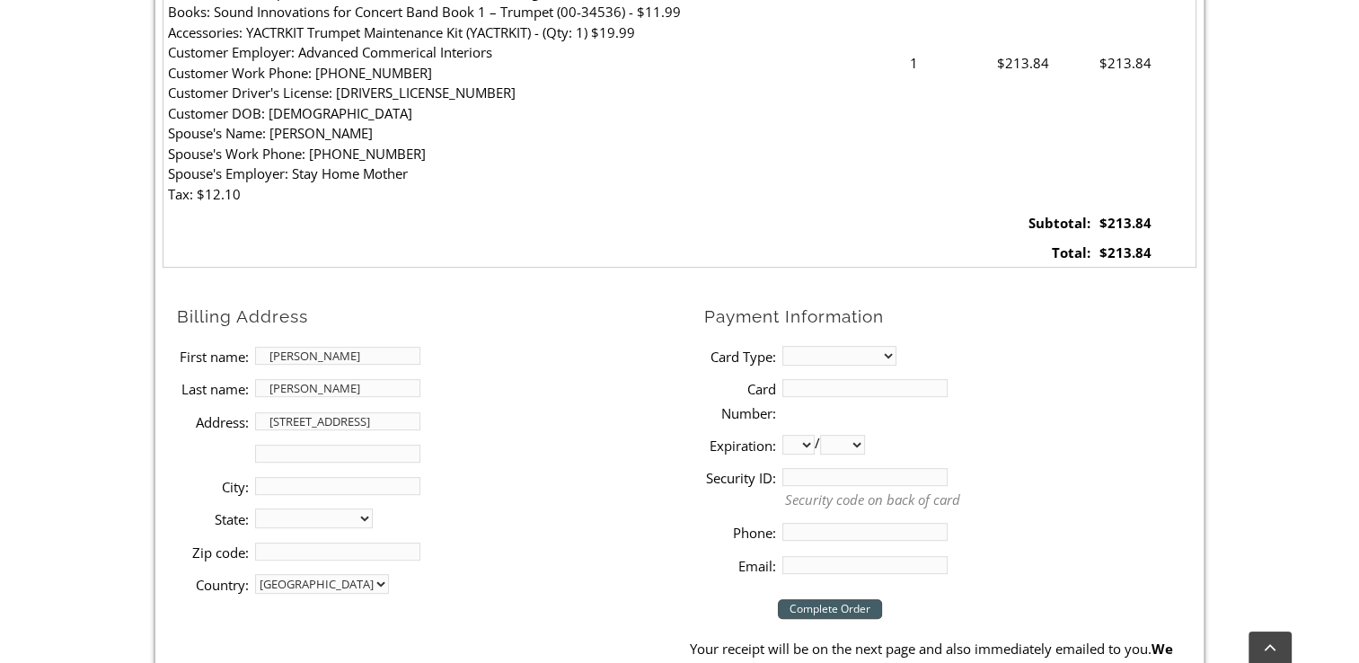
type input "Media, PA 19063"
type input "Media"
select select "PA"
type input "19063"
type input "6103061424"
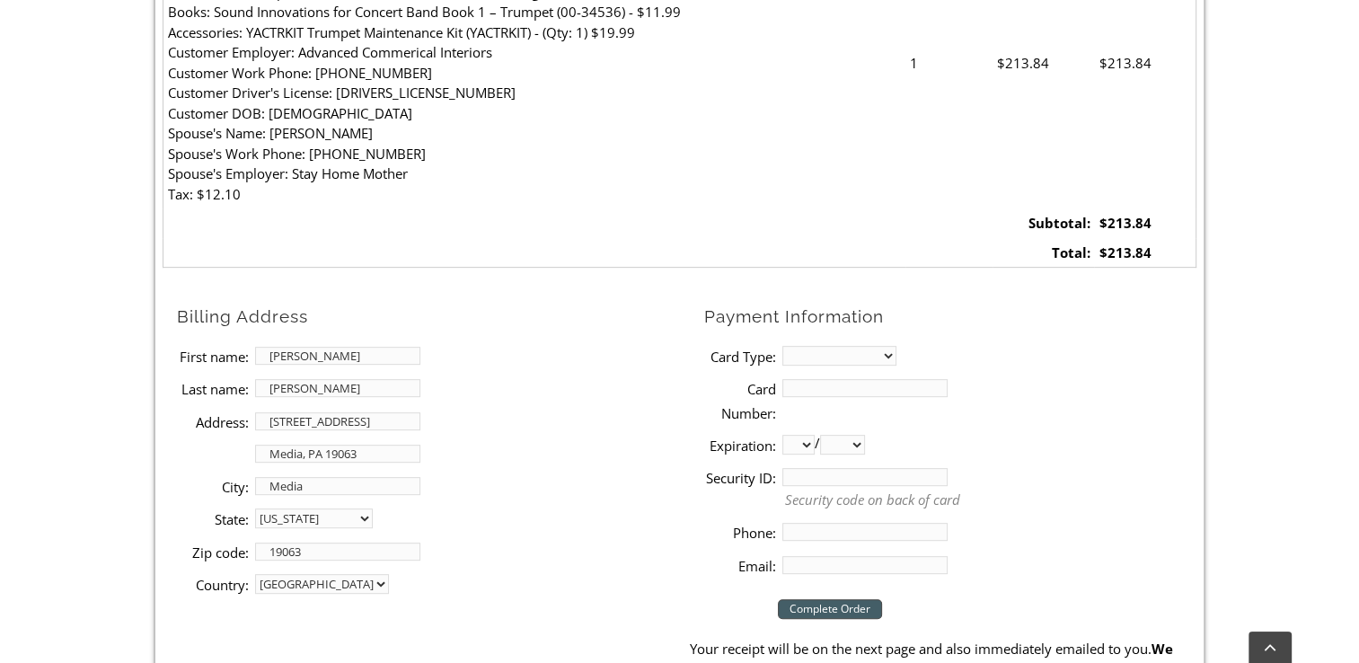
type input "[EMAIL_ADDRESS][DOMAIN_NAME]"
click at [808, 352] on select "MasterCard Visa American Express Discover" at bounding box center [840, 356] width 114 height 20
select select "visa"
click at [783, 346] on select "MasterCard Visa American Express Discover" at bounding box center [840, 356] width 114 height 20
click at [812, 383] on input "Card Number:" at bounding box center [865, 388] width 165 height 18
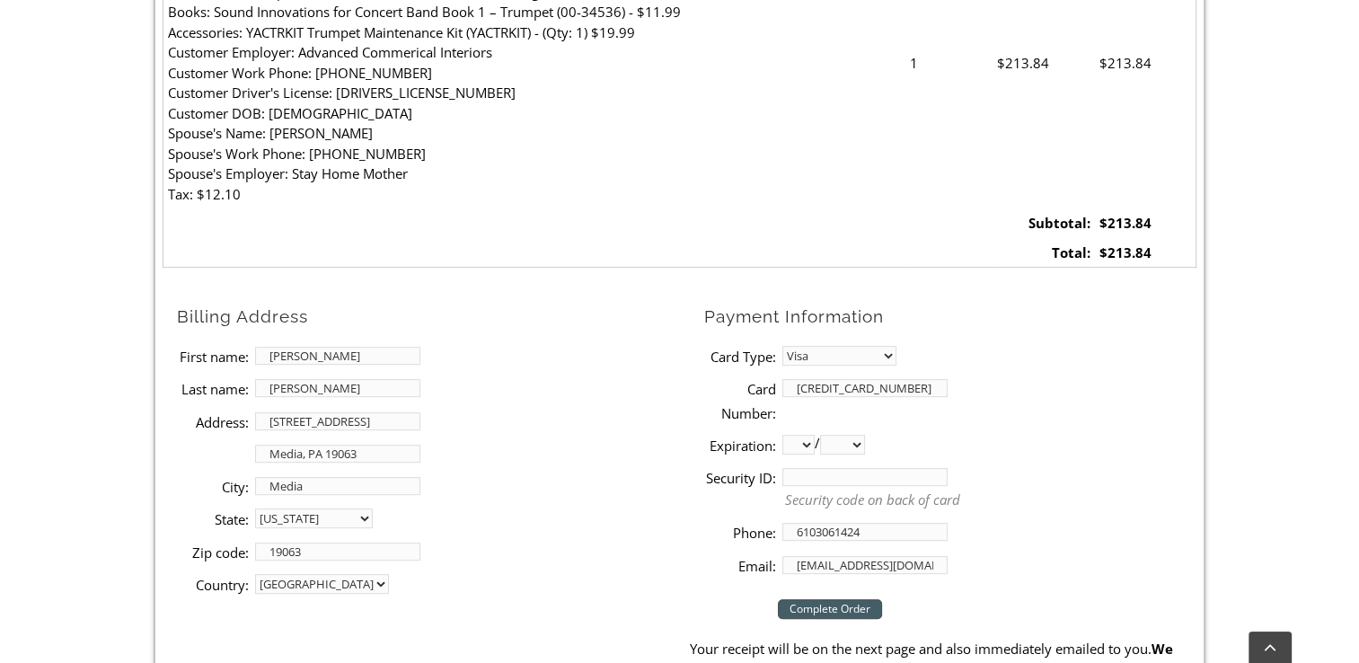
type input "[CREDIT_CARD_NUMBER]"
click at [805, 445] on select "01 02 03 04 05 06 07 08 09 10 11 12" at bounding box center [799, 445] width 32 height 20
select select "03"
click at [783, 435] on select "01 02 03 04 05 06 07 08 09 10 11 12" at bounding box center [799, 445] width 32 height 20
click at [865, 450] on select "2025 2026 2027 2028 2029 2030 2031 2032 2033 2034 2035 2036 2037" at bounding box center [842, 445] width 45 height 20
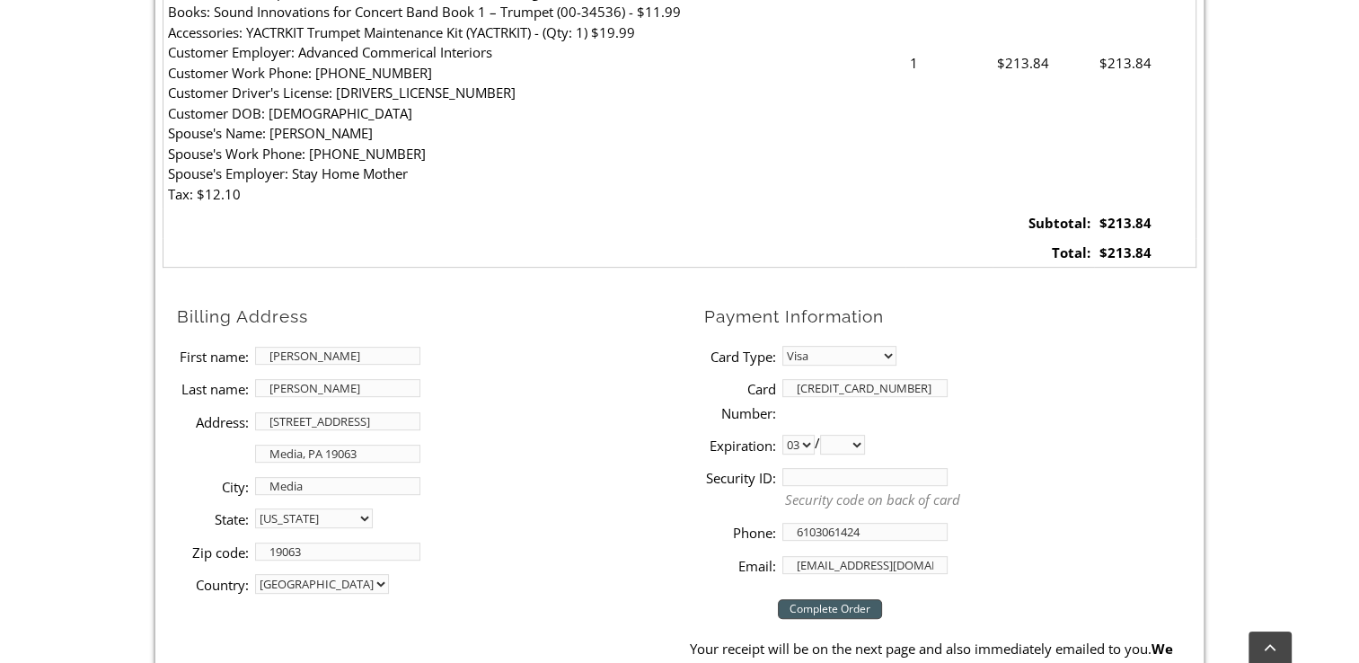
select select "2027"
click at [827, 435] on select "2025 2026 2027 2028 2029 2030 2031 2032 2033 2034 2035 2036 2037" at bounding box center [842, 445] width 45 height 20
click at [841, 473] on input "Security ID:" at bounding box center [865, 477] width 165 height 18
type input "570"
click at [975, 509] on p "Security code on back of card" at bounding box center [991, 500] width 412 height 21
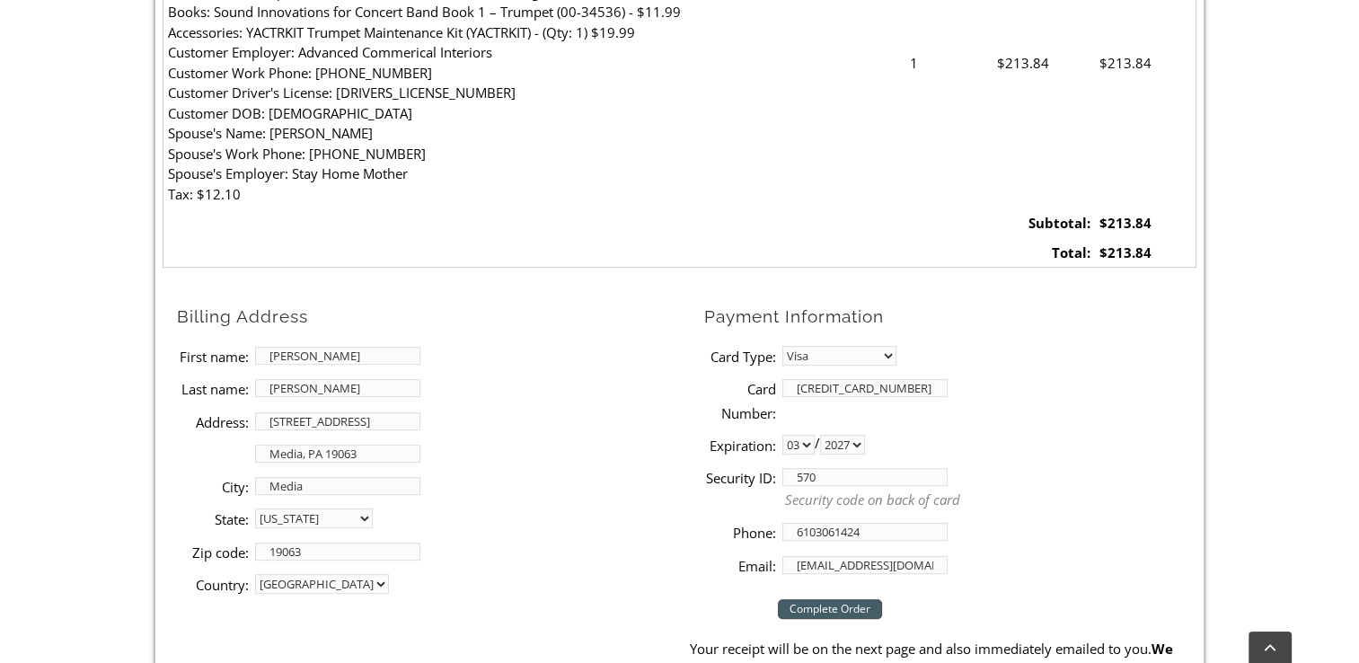
click at [850, 606] on input "Complete Order" at bounding box center [830, 609] width 104 height 20
